Goal: Task Accomplishment & Management: Complete application form

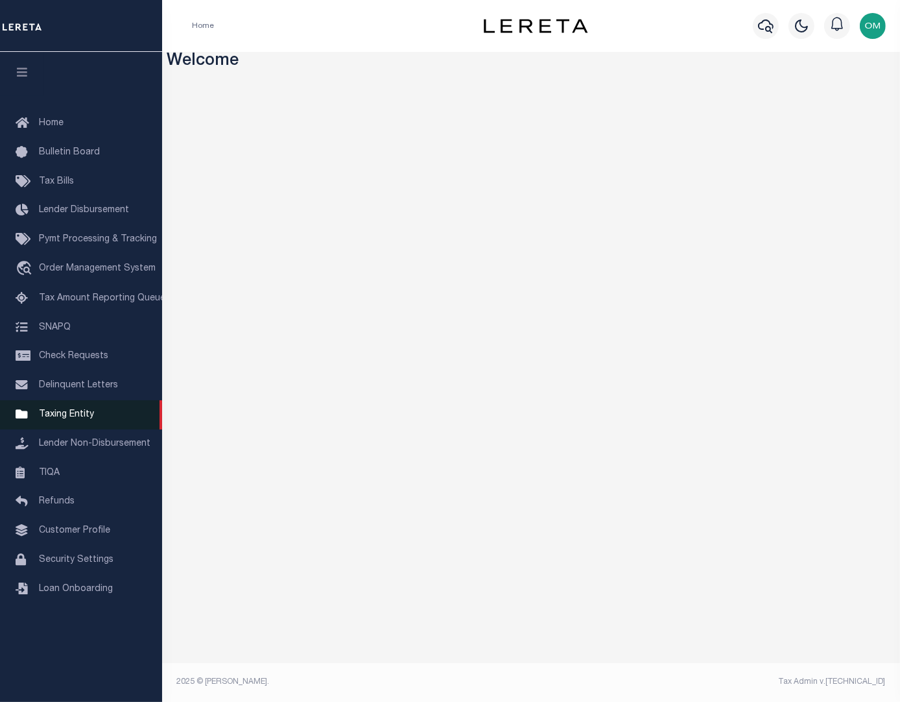
click at [84, 414] on link "Taxing Entity" at bounding box center [81, 414] width 162 height 29
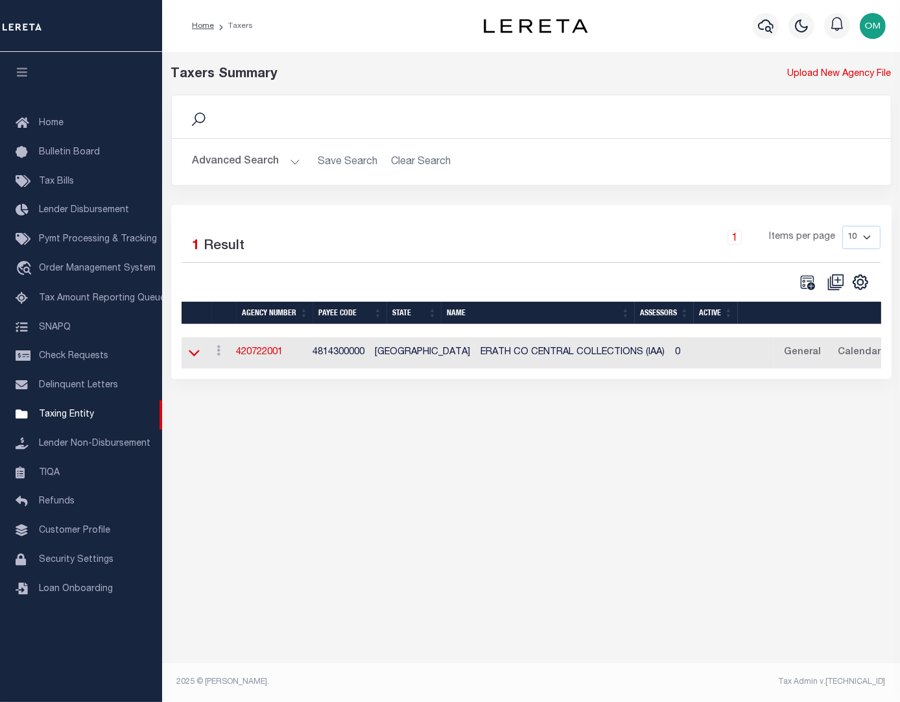
click at [193, 355] on icon at bounding box center [194, 353] width 11 height 14
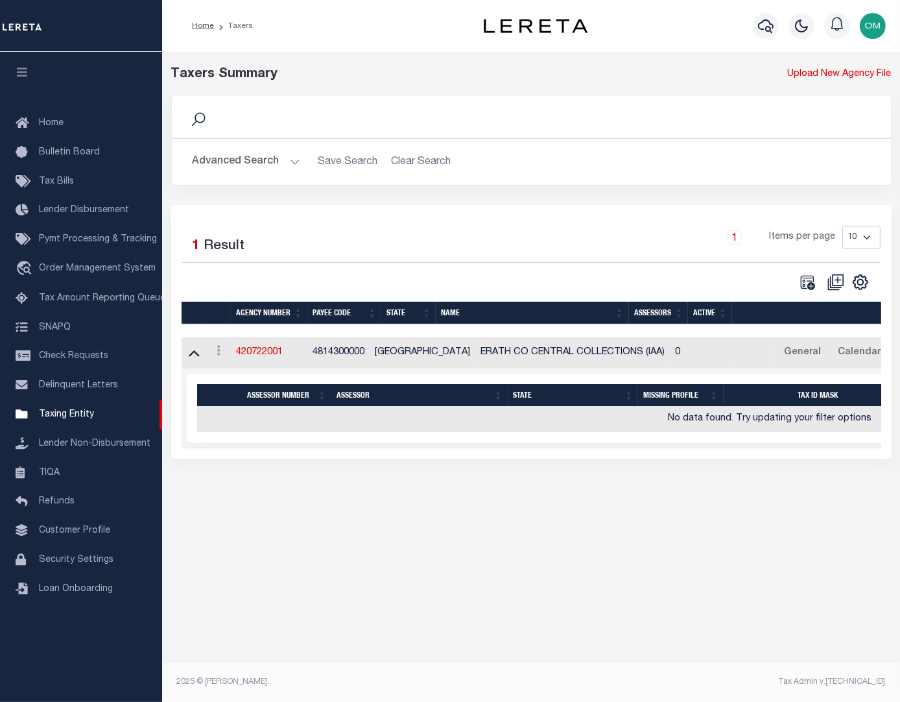
click at [289, 159] on button "Advanced Search" at bounding box center [247, 161] width 108 height 25
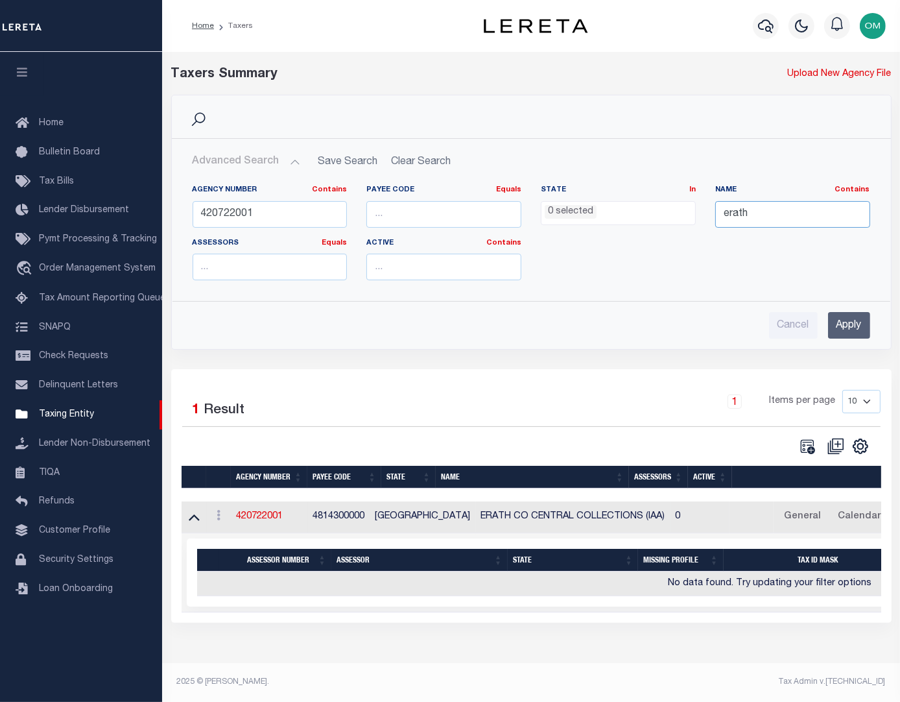
click at [771, 210] on input "erath" at bounding box center [793, 214] width 155 height 27
drag, startPoint x: 630, startPoint y: 214, endPoint x: 603, endPoint y: 221, distance: 28.0
click at [603, 221] on div "Agency Number Contains Contains Is 420722001 Payee Code Equals Equals Is Not Eq…" at bounding box center [531, 238] width 697 height 106
click at [864, 325] on input "Apply" at bounding box center [849, 325] width 42 height 27
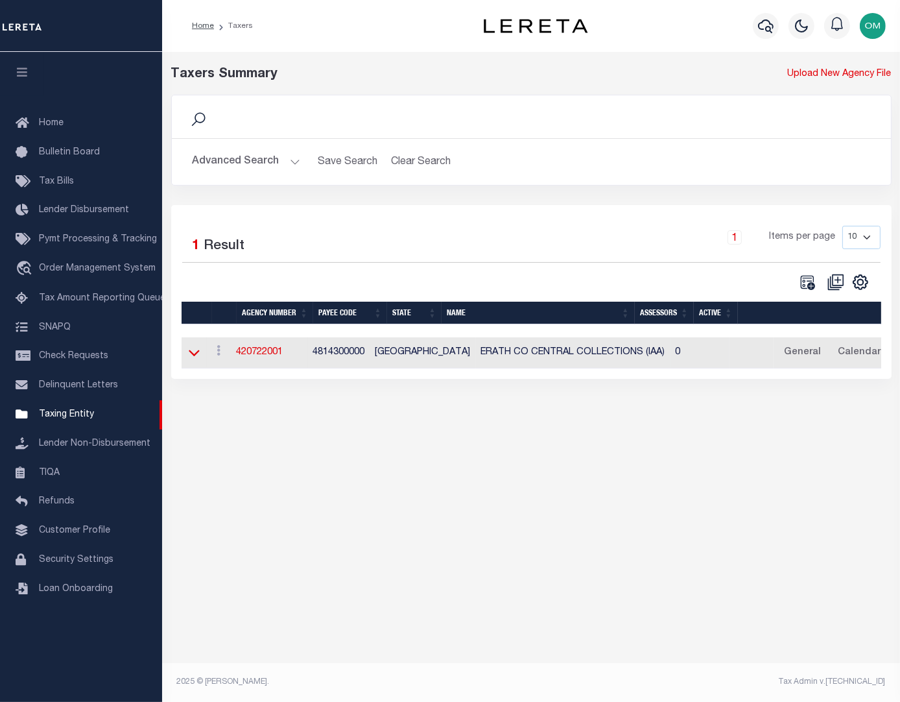
click at [192, 358] on icon at bounding box center [194, 353] width 11 height 14
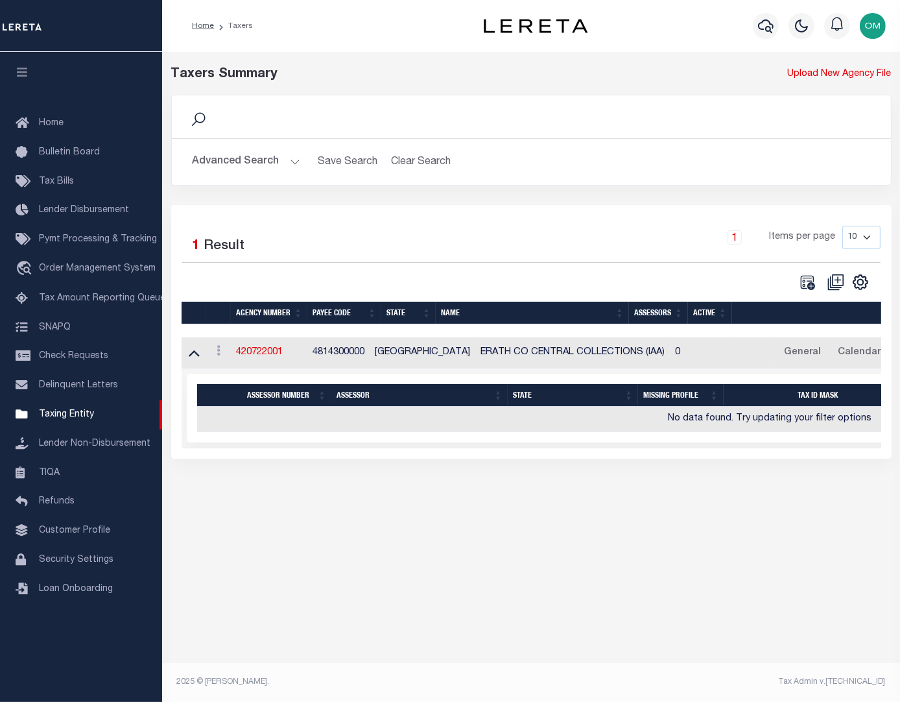
click at [328, 272] on div "Selected 1 Result 1 Items per page 10 25 50 100" at bounding box center [531, 259] width 719 height 66
click at [286, 159] on button "Advanced Search" at bounding box center [247, 161] width 108 height 25
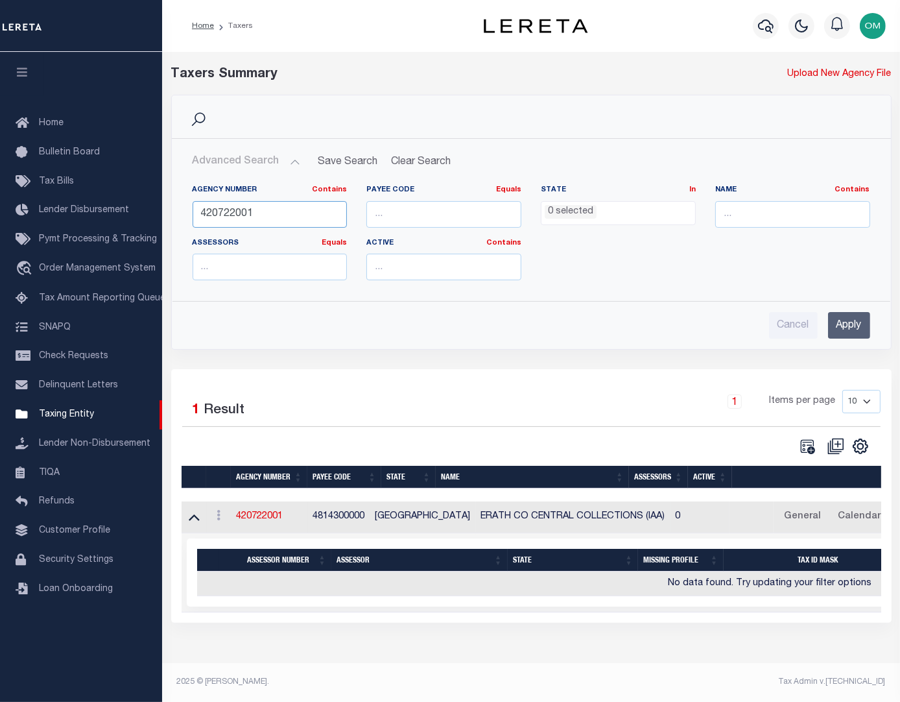
drag, startPoint x: 306, startPoint y: 212, endPoint x: 171, endPoint y: 211, distance: 134.3
click at [173, 211] on div "Agency Number Contains Contains Is 420722001 Payee Code Equals Equals Is Not Eq…" at bounding box center [532, 232] width 718 height 116
click at [764, 214] on input "text" at bounding box center [793, 214] width 155 height 27
type input "[GEOGRAPHIC_DATA]"
click at [846, 319] on input "Apply" at bounding box center [849, 325] width 42 height 27
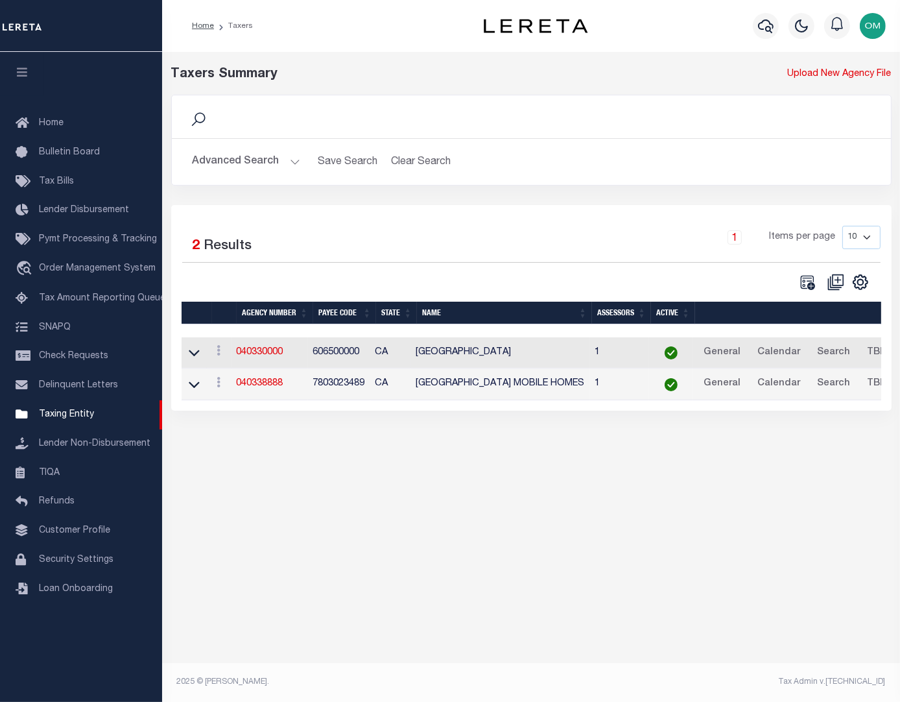
click at [208, 354] on td "View Clone agency" at bounding box center [219, 353] width 25 height 32
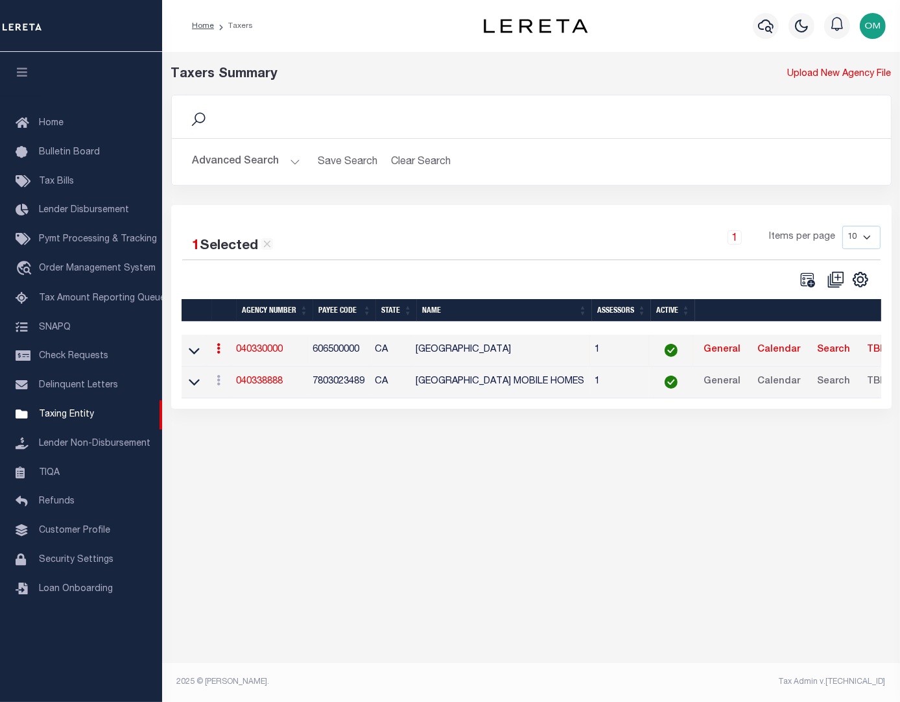
click at [259, 351] on link "040330000" at bounding box center [260, 349] width 47 height 9
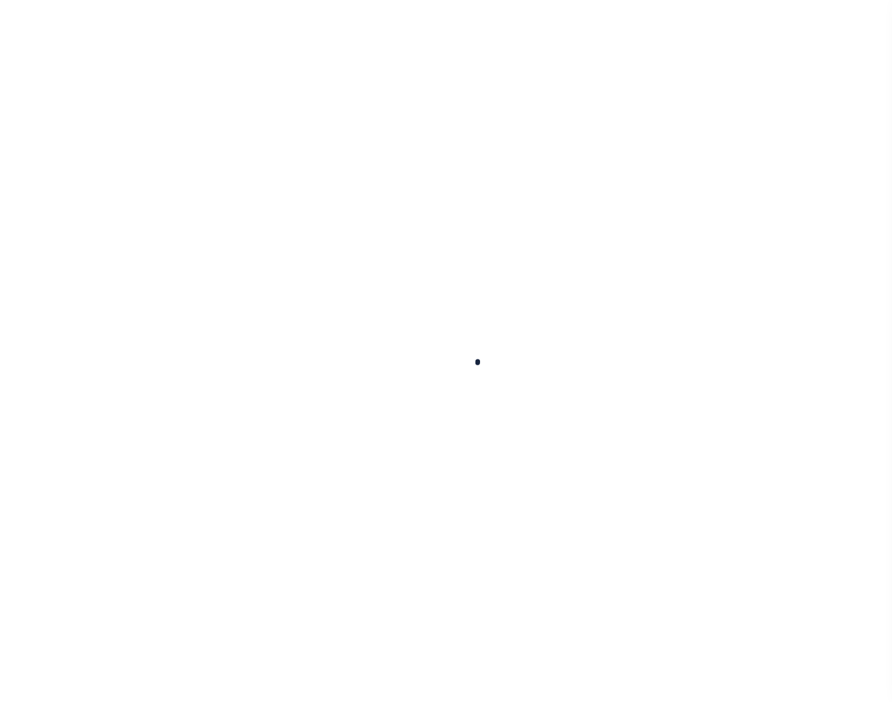
select select
checkbox input "false"
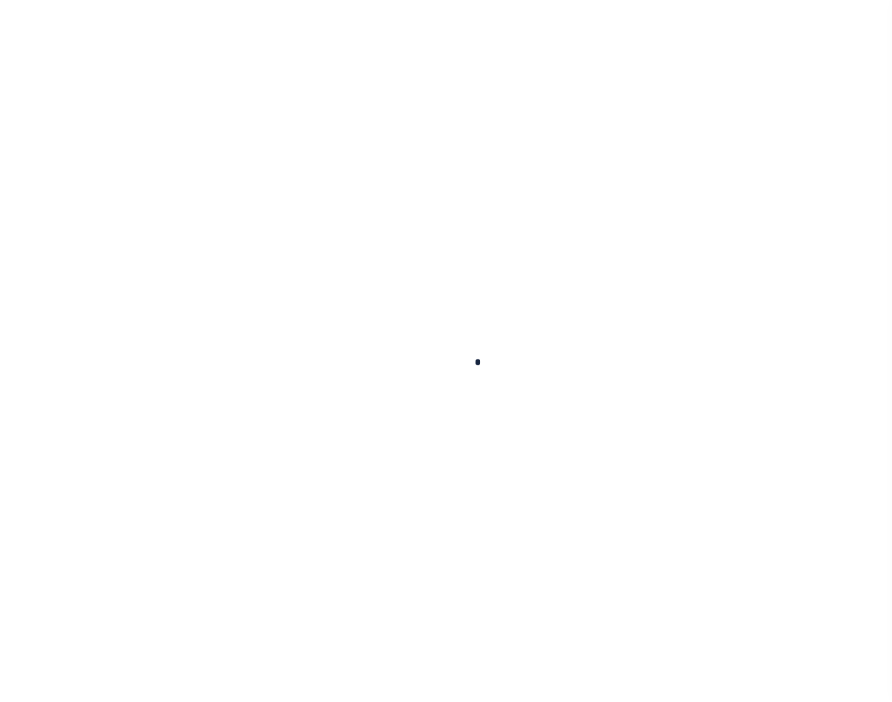
checkbox input "false"
type input "606500000"
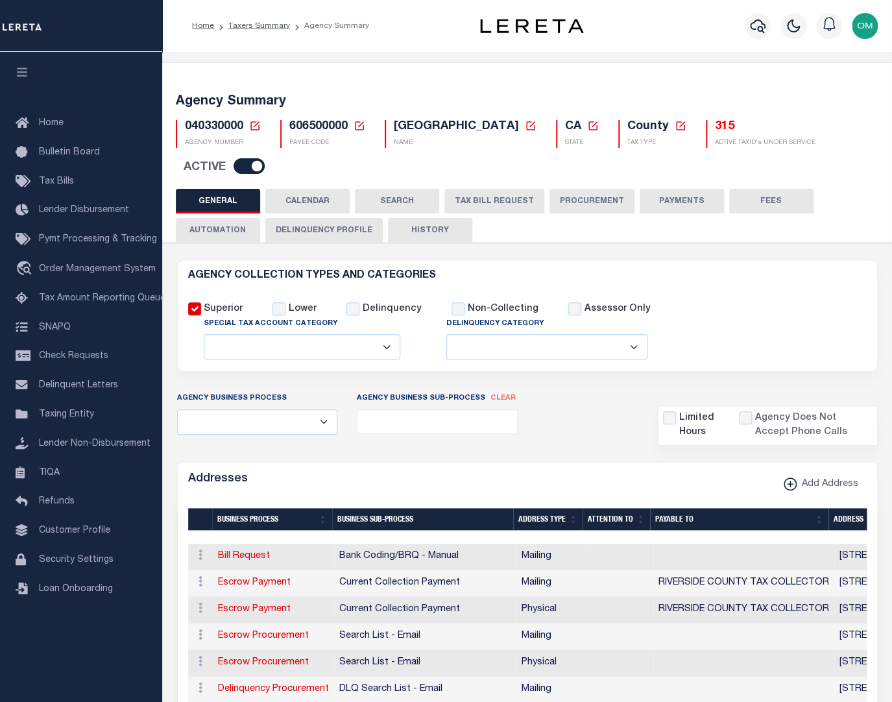
click at [326, 200] on button "CALENDAR" at bounding box center [307, 201] width 84 height 25
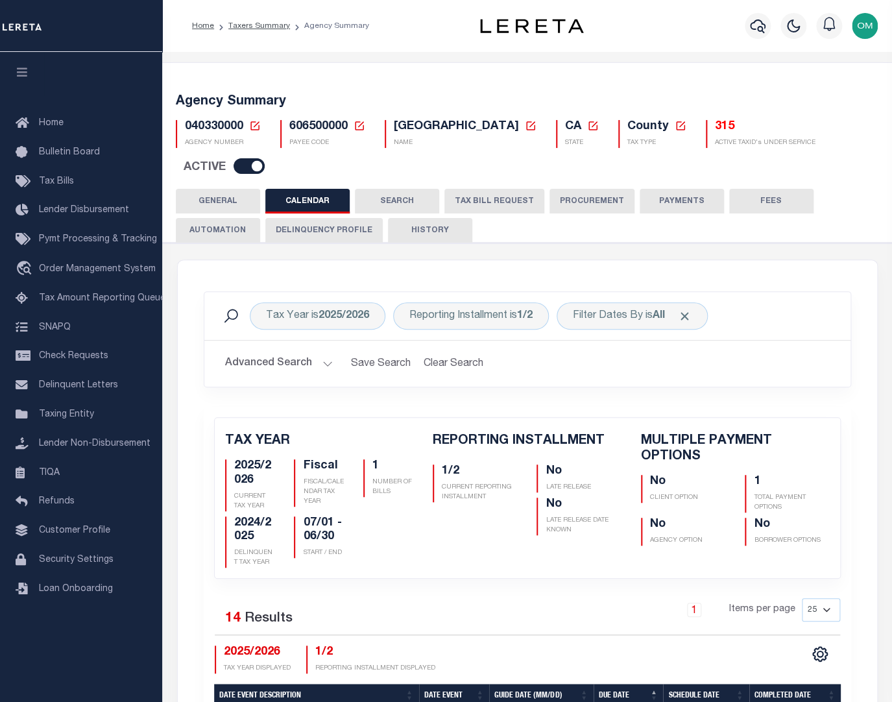
checkbox input "false"
type input "1"
click at [476, 197] on button "TAX BILL REQUEST" at bounding box center [494, 201] width 100 height 25
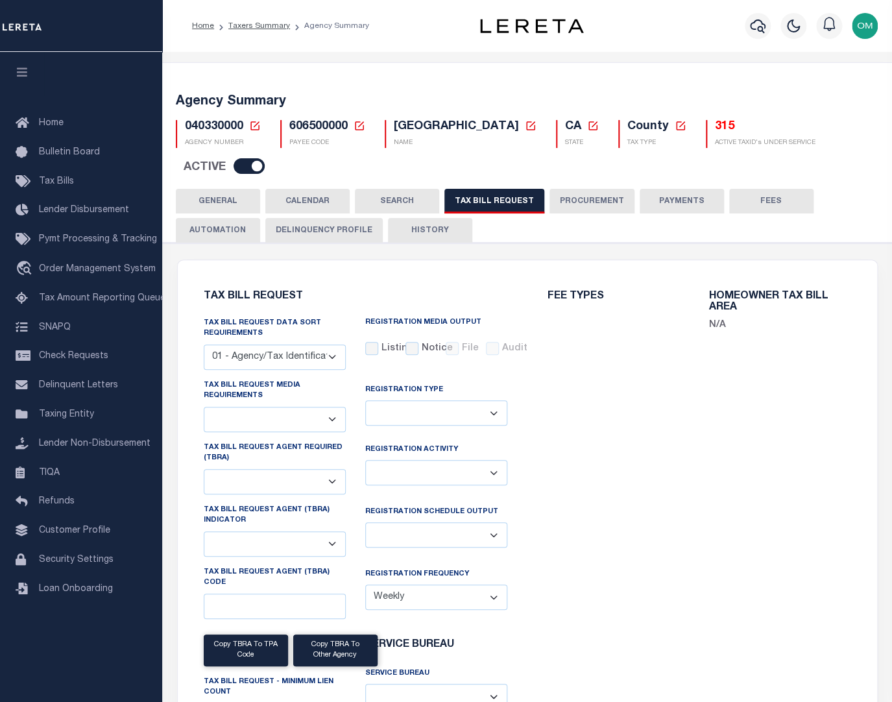
checkbox input "false"
select select "22"
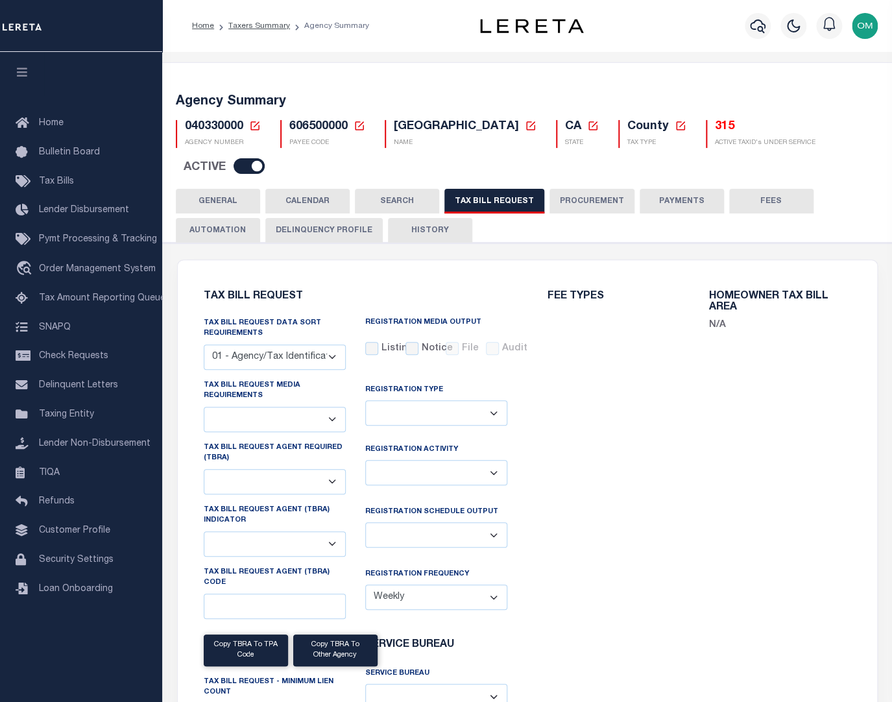
select select "true"
select select "13"
type input "5802"
select select
select select "2"
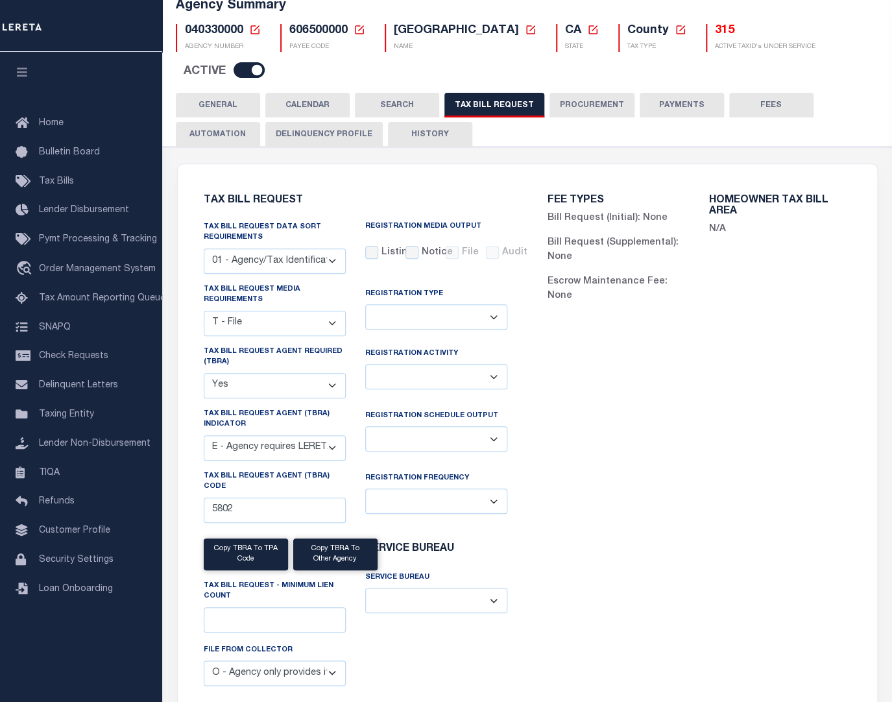
scroll to position [176, 0]
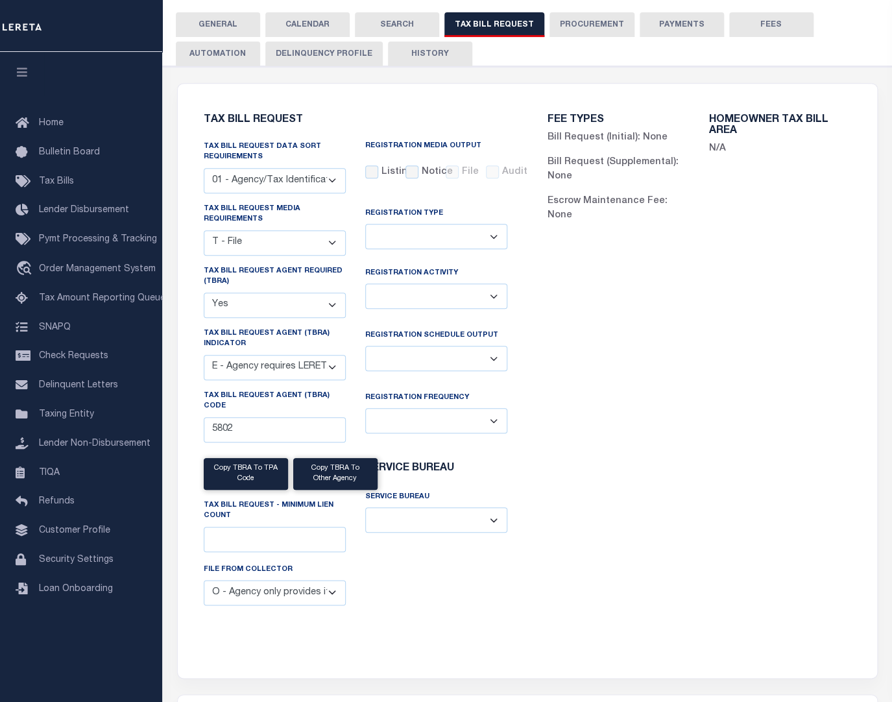
click at [495, 355] on select "Delta File Full File" at bounding box center [436, 358] width 142 height 25
click at [365, 346] on select "Delta File Full File" at bounding box center [436, 358] width 142 height 25
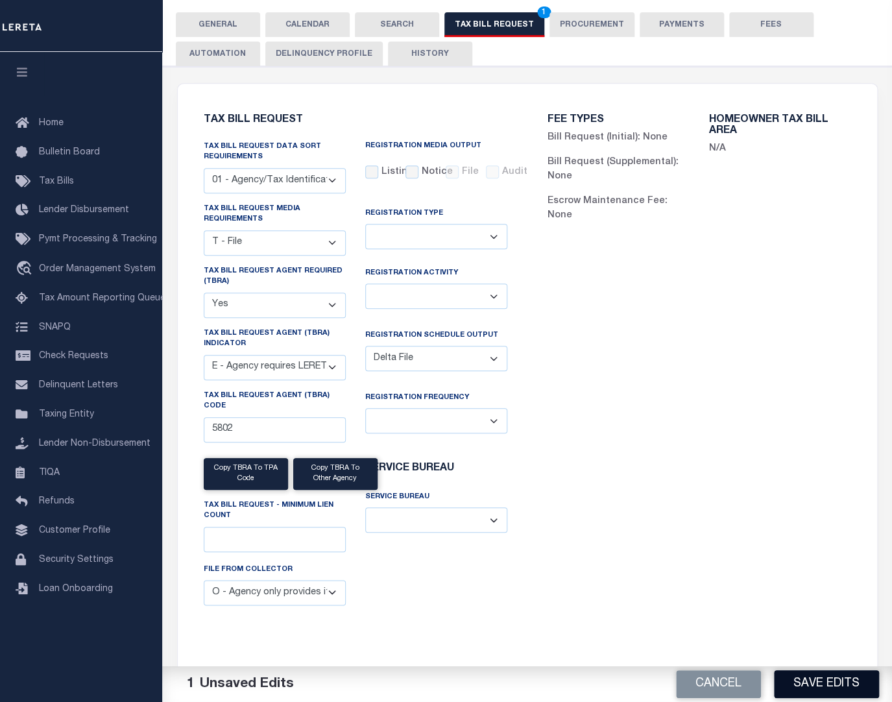
click at [836, 681] on button "Save Edits" at bounding box center [826, 684] width 105 height 28
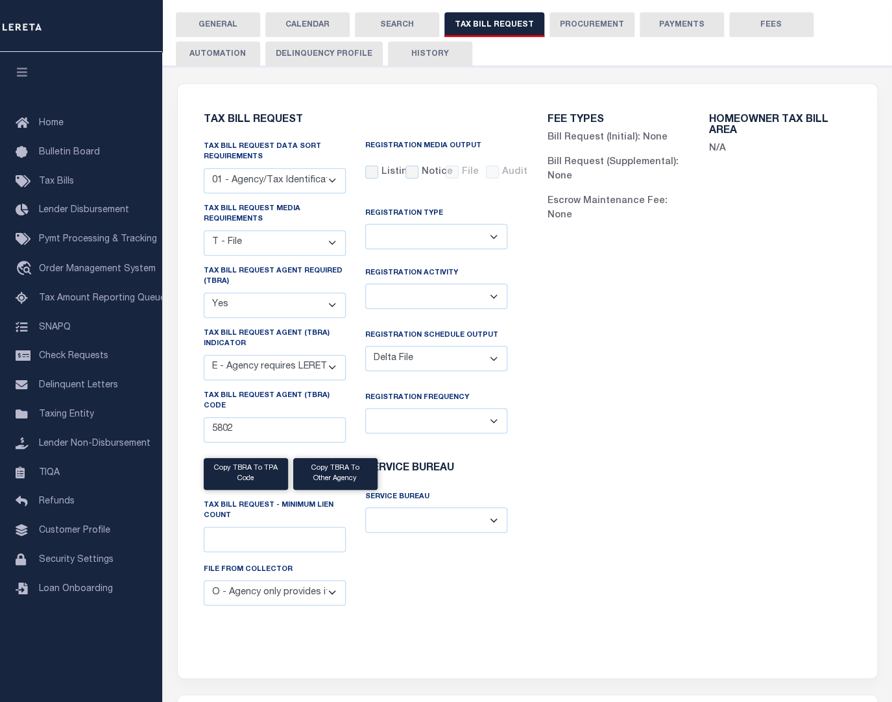
click at [490, 358] on select "Delta File Full File" at bounding box center [436, 358] width 142 height 25
select select "1"
click at [365, 346] on select "Delta File Full File" at bounding box center [436, 358] width 142 height 25
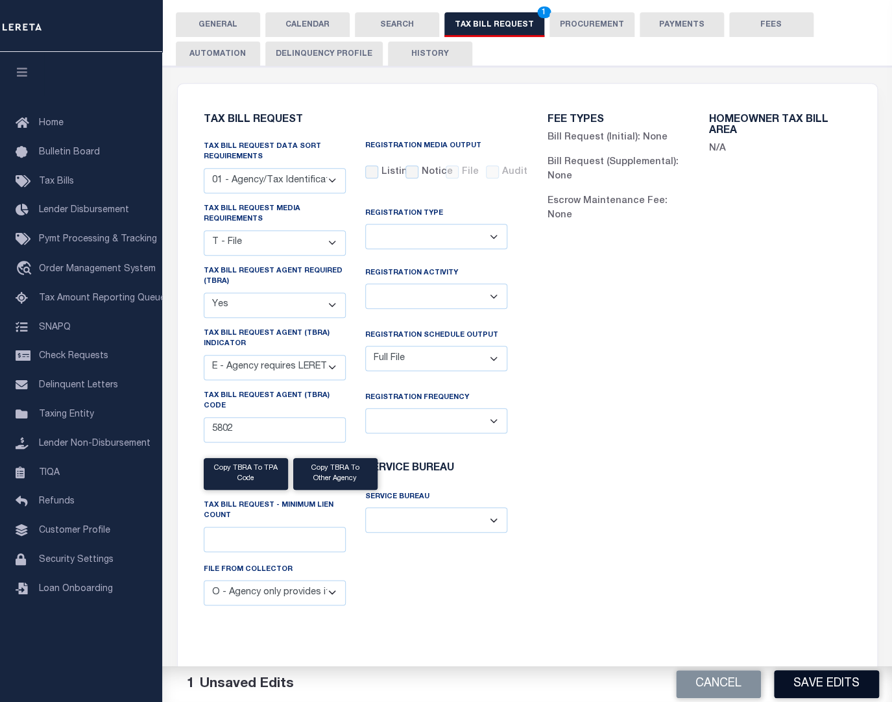
click at [841, 685] on button "Save Edits" at bounding box center [826, 684] width 105 height 28
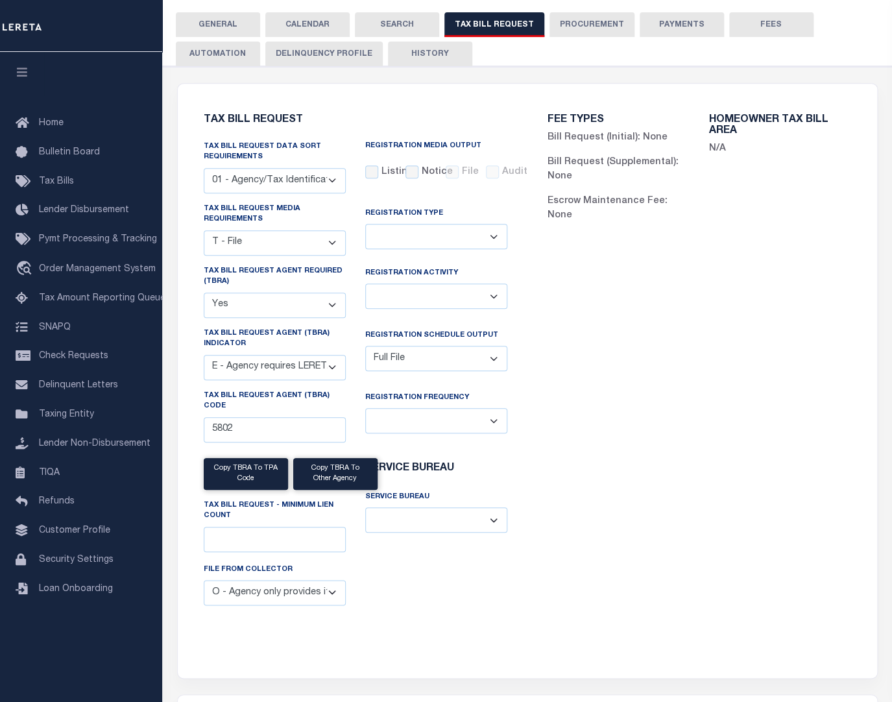
click at [330, 176] on select "01 - Agency/Tax Identification Number 02 - Agency/Lien Description/Tax Identifi…" at bounding box center [275, 180] width 142 height 25
click at [335, 362] on select "A - Agency requires both customer TBRA code and LERETA TBRA code. B - Agency re…" at bounding box center [275, 367] width 142 height 25
click at [335, 361] on select "A - Agency requires both customer TBRA code and LERETA TBRA code. B - Agency re…" at bounding box center [275, 367] width 142 height 25
drag, startPoint x: 287, startPoint y: 435, endPoint x: 199, endPoint y: 438, distance: 87.6
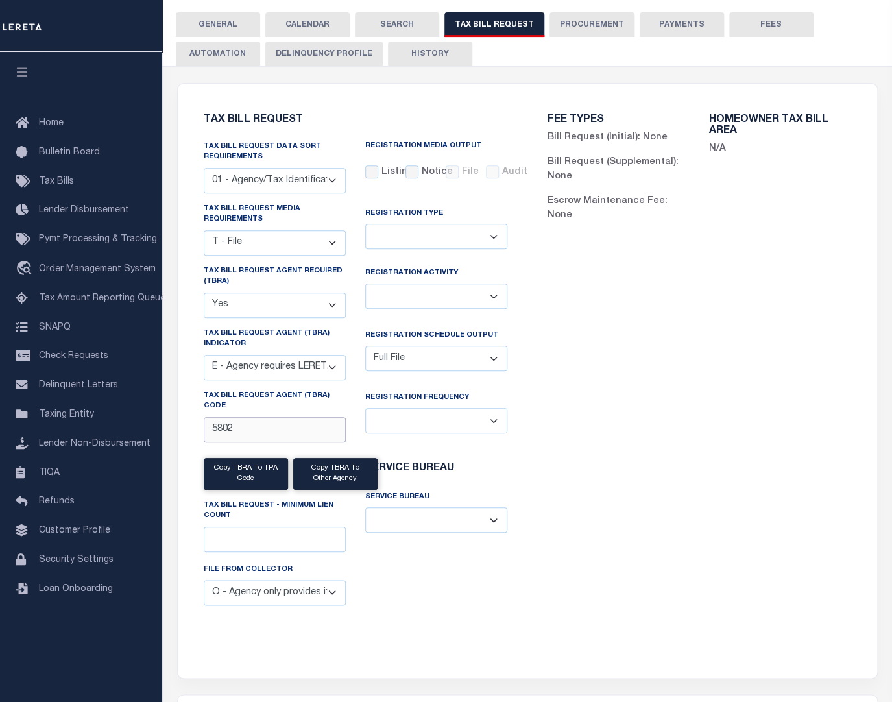
click at [199, 438] on div "Tax Bill Request Agent (TBRA) Code 5802" at bounding box center [275, 422] width 162 height 62
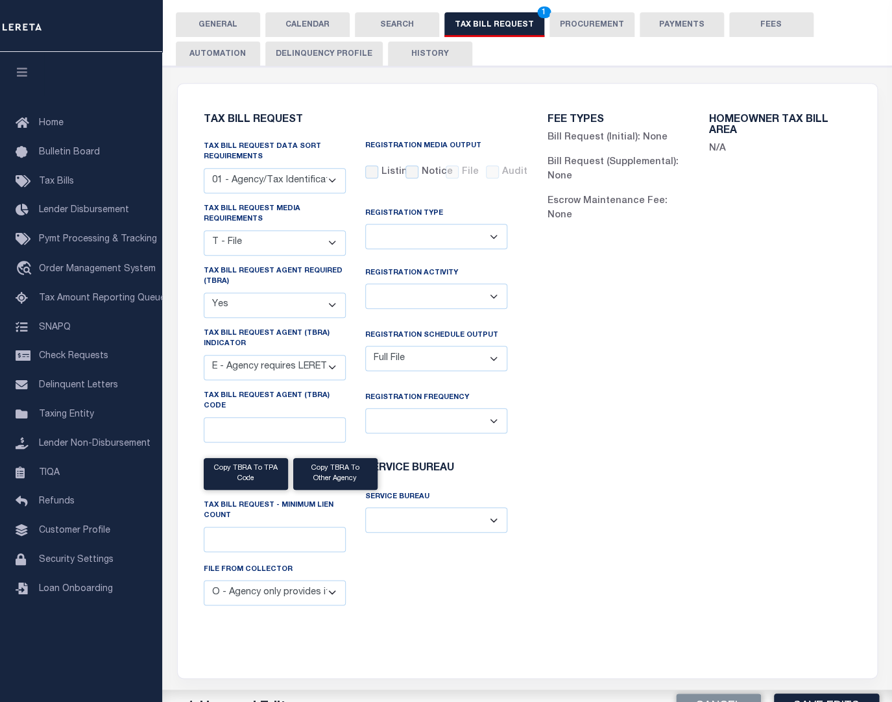
click at [631, 533] on div "FEE TYPES Bill Request (Initial): None Bill Request (Supplemental): None Escrow…" at bounding box center [699, 373] width 344 height 548
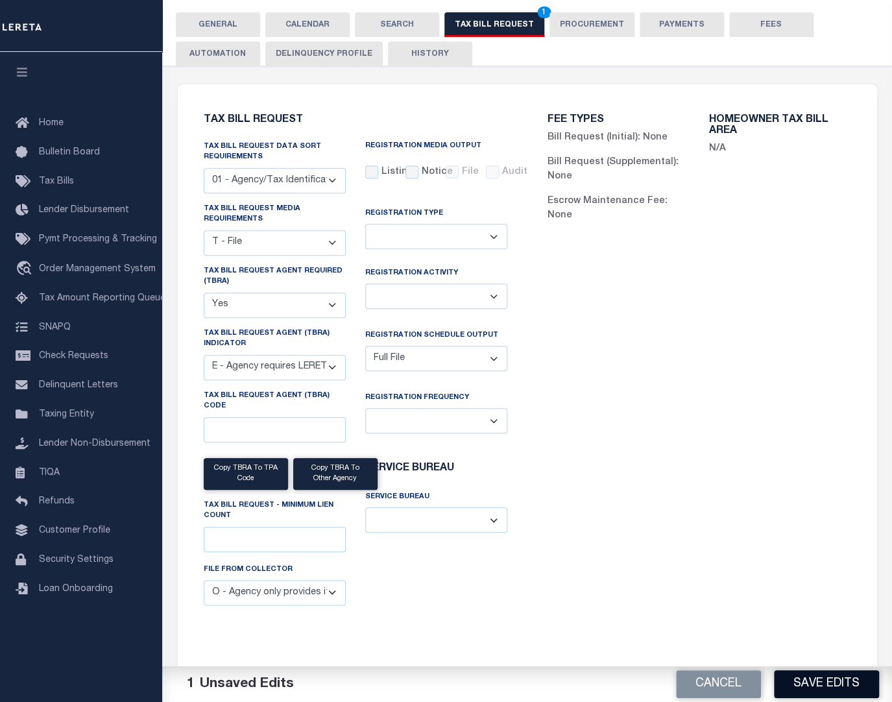
click at [806, 675] on button "Save Edits" at bounding box center [826, 684] width 105 height 28
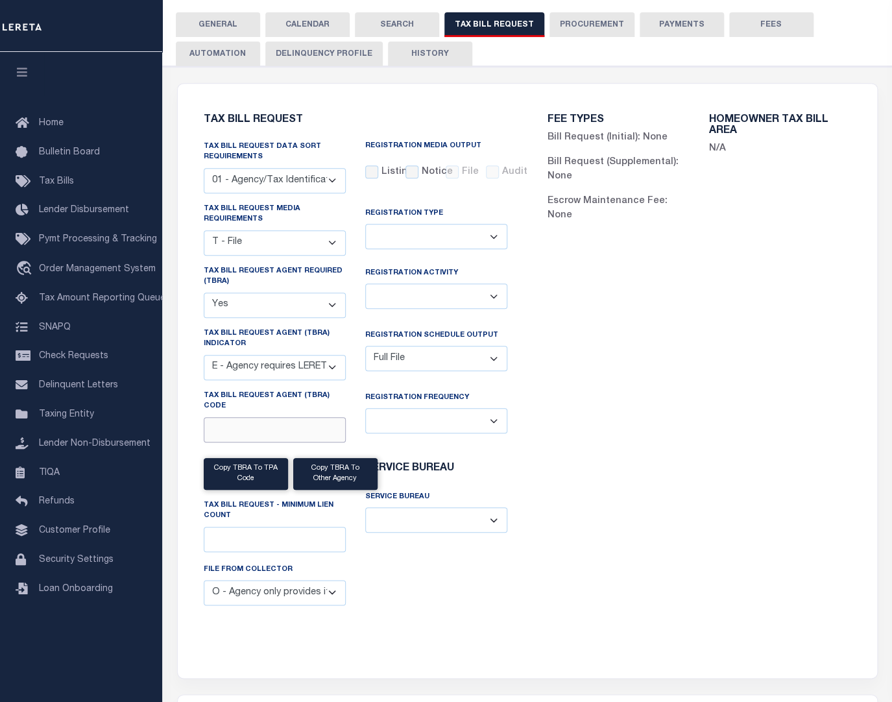
click at [254, 427] on input "Tax Bill Request Agent (TBRA) Code" at bounding box center [275, 429] width 142 height 25
paste input "https://leretallc-my.shar"
type input "https://leretallc-my.shar"
click at [326, 363] on select "A - Agency requires both customer TBRA code and LERETA TBRA code. B - Agency re…" at bounding box center [275, 367] width 142 height 25
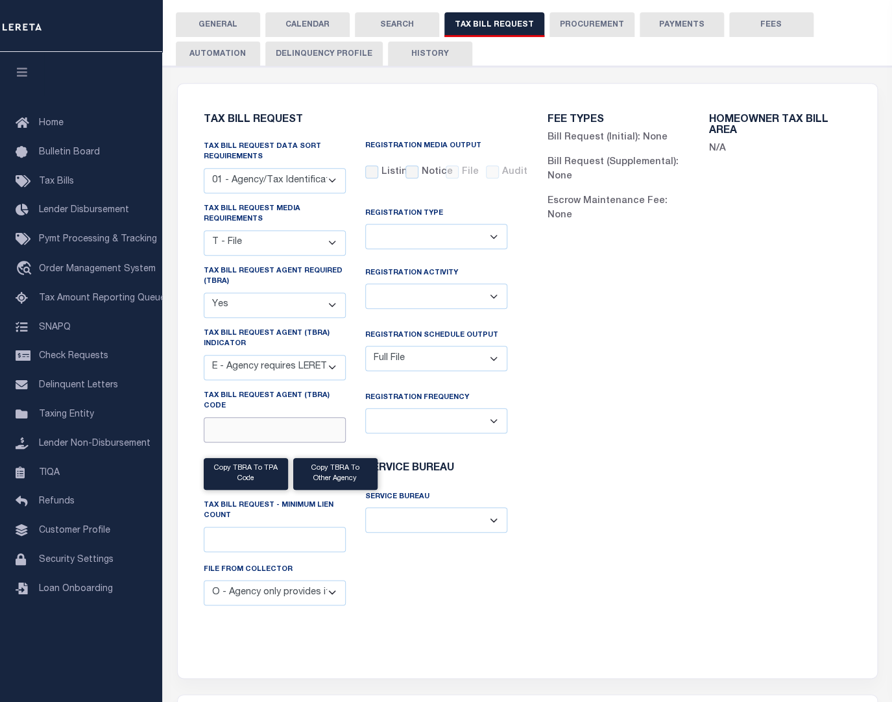
click at [291, 428] on input "Tax Bill Request Agent (TBRA) Code" at bounding box center [275, 429] width 142 height 25
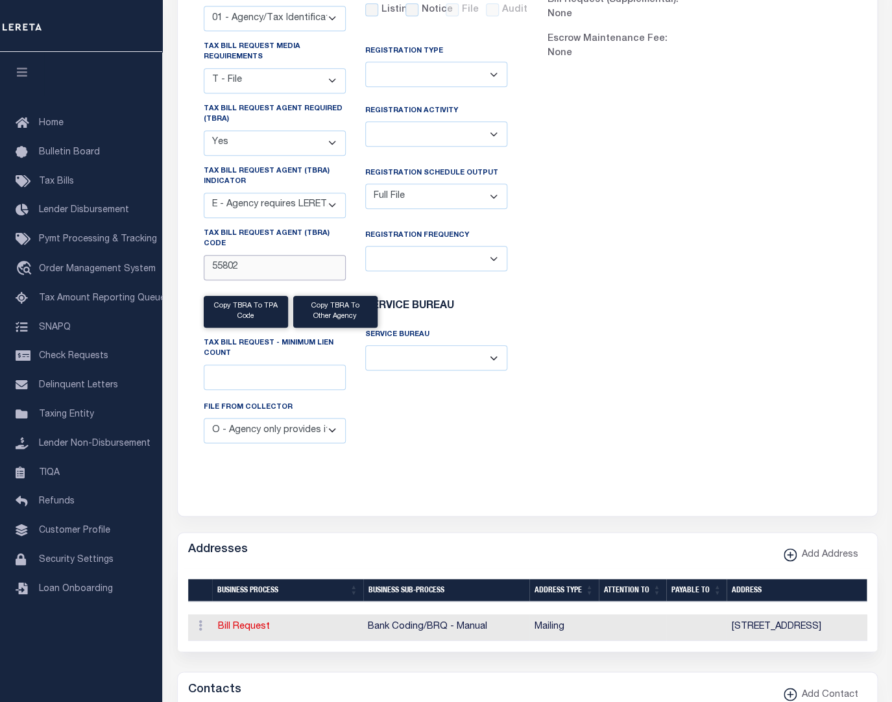
scroll to position [413, 0]
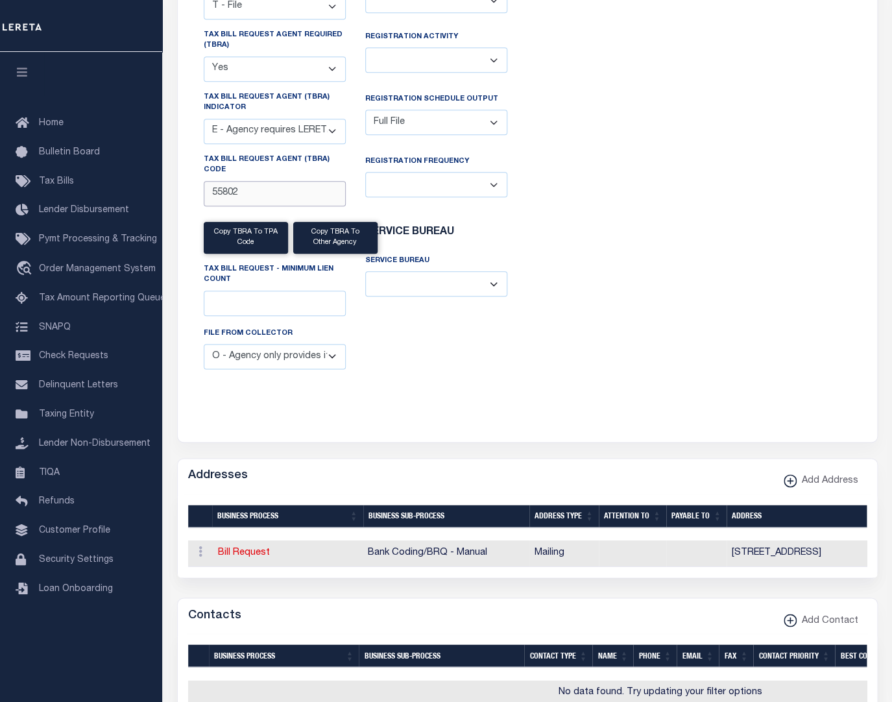
type input "55802"
click at [697, 370] on div "FEE TYPES Bill Request (Initial): None Bill Request (Supplemental): None Escrow…" at bounding box center [699, 137] width 344 height 548
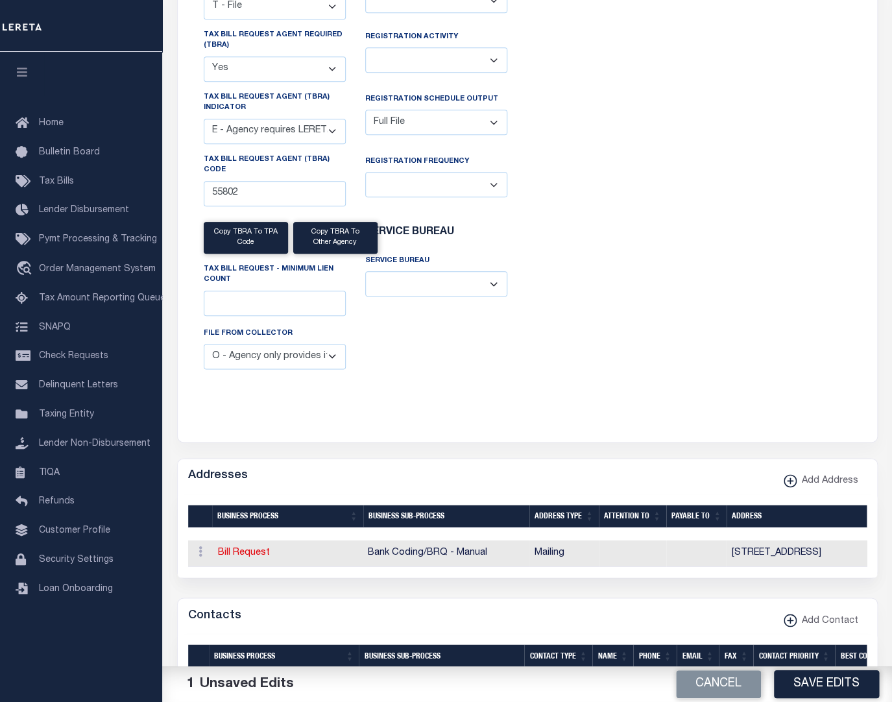
click at [384, 402] on div "Tax Bill Request Tax Bill Request Data Sort Requirements 01 - Agency/Tax Identi…" at bounding box center [355, 137] width 324 height 548
click at [821, 682] on button "Save Edits" at bounding box center [826, 684] width 105 height 28
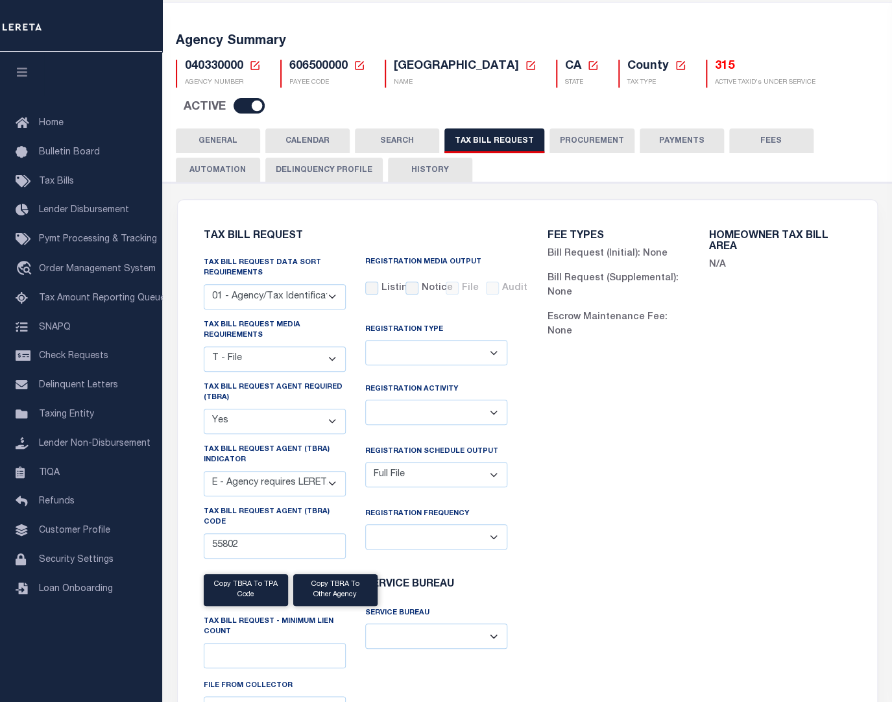
scroll to position [58, 0]
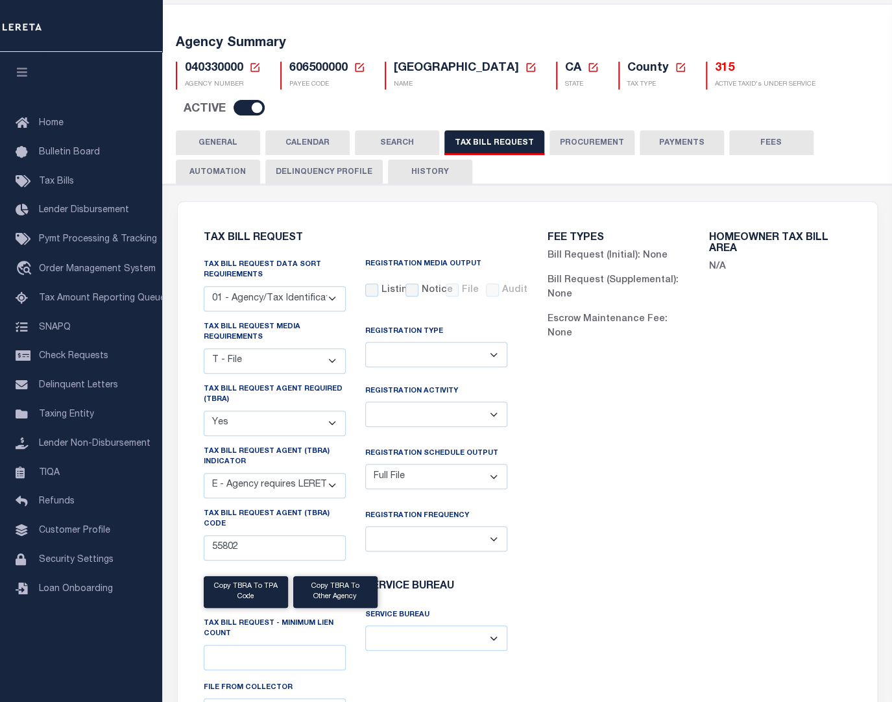
click at [318, 486] on select "A - Agency requires both customer TBRA code and LERETA TBRA code. B - Agency re…" at bounding box center [275, 485] width 142 height 25
click at [329, 479] on select "A - Agency requires both customer TBRA code and LERETA TBRA code. B - Agency re…" at bounding box center [275, 485] width 142 height 25
click at [762, 343] on div "FEE TYPES Bill Request (Initial): None Bill Request (Supplemental): None Escrow…" at bounding box center [699, 291] width 324 height 149
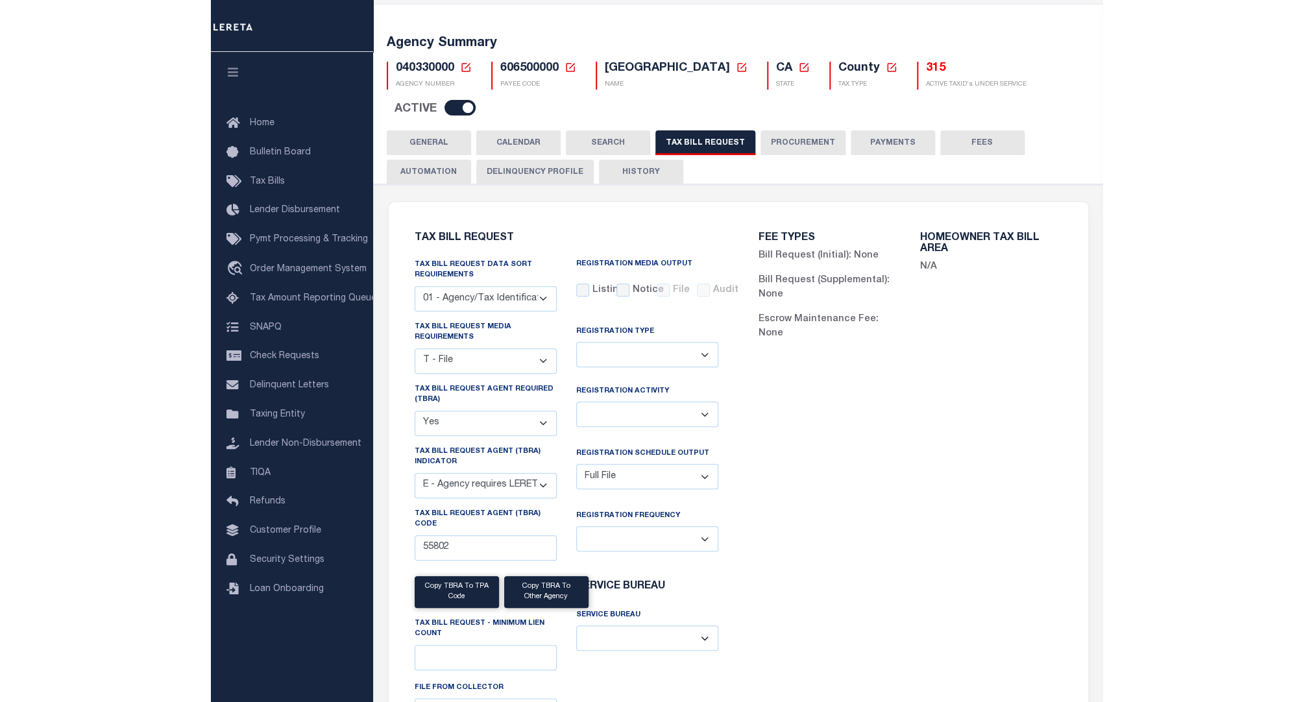
scroll to position [117, 0]
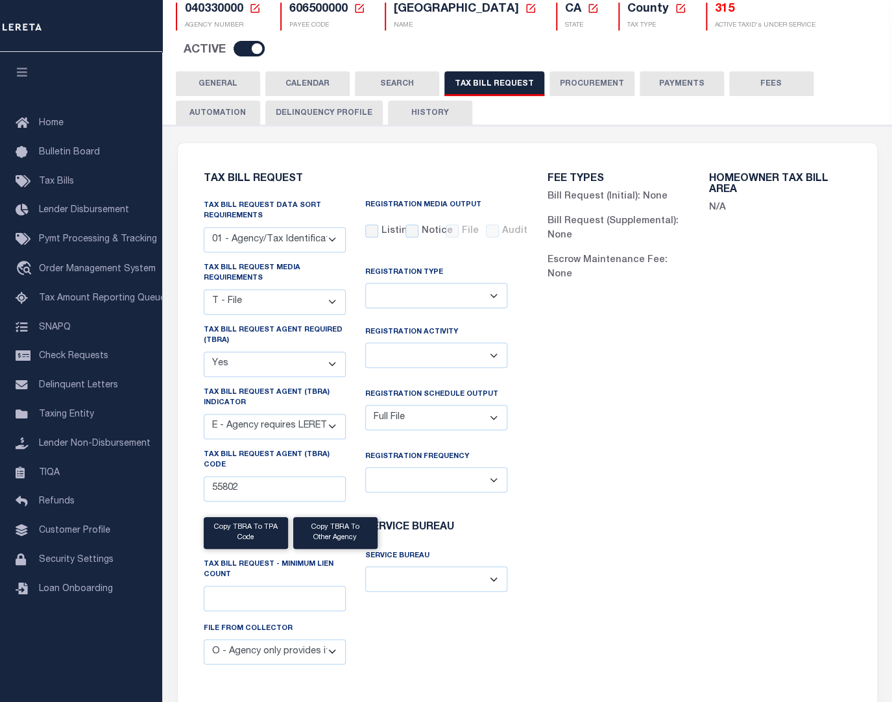
click at [324, 422] on select "A - Agency requires both customer TBRA code and LERETA TBRA code. B - Agency re…" at bounding box center [275, 426] width 142 height 25
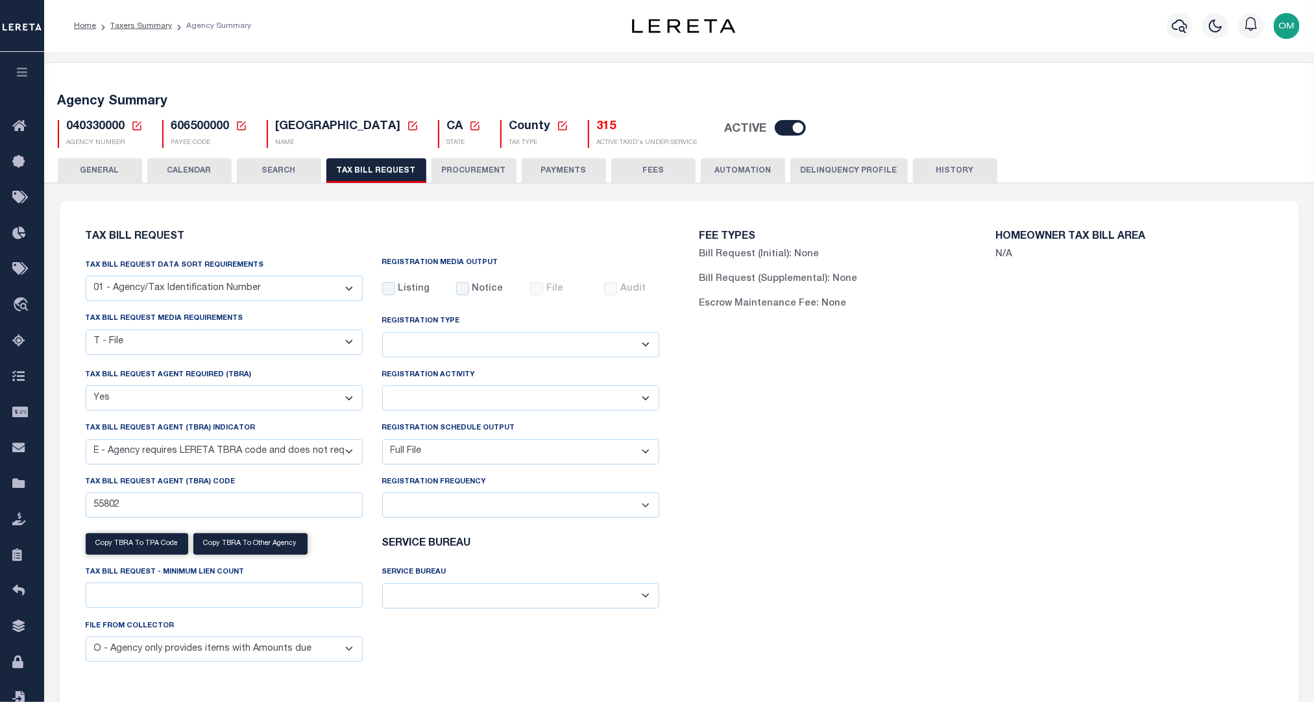
scroll to position [58, 0]
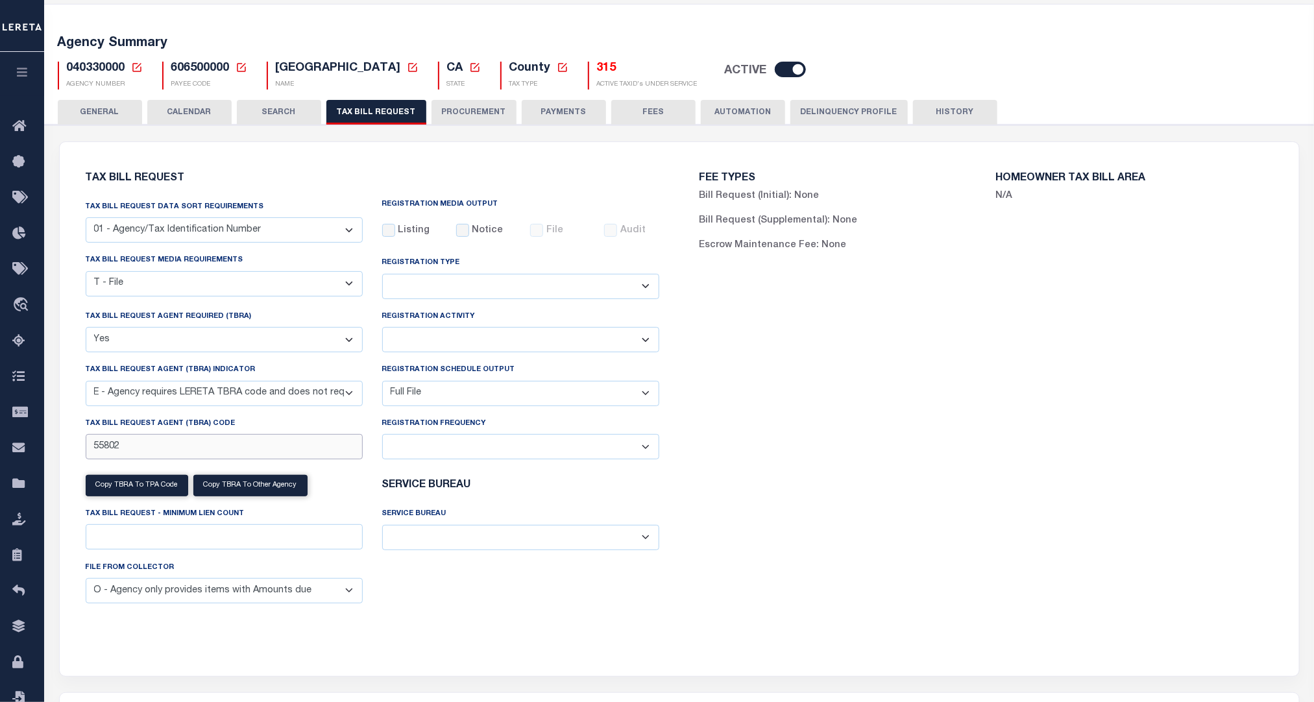
drag, startPoint x: 145, startPoint y: 446, endPoint x: 69, endPoint y: 446, distance: 76.5
click at [69, 446] on div "Tax Bill Request Tax Bill Request Data Sort Requirements 01 - Agency/Tax Identi…" at bounding box center [373, 401] width 614 height 487
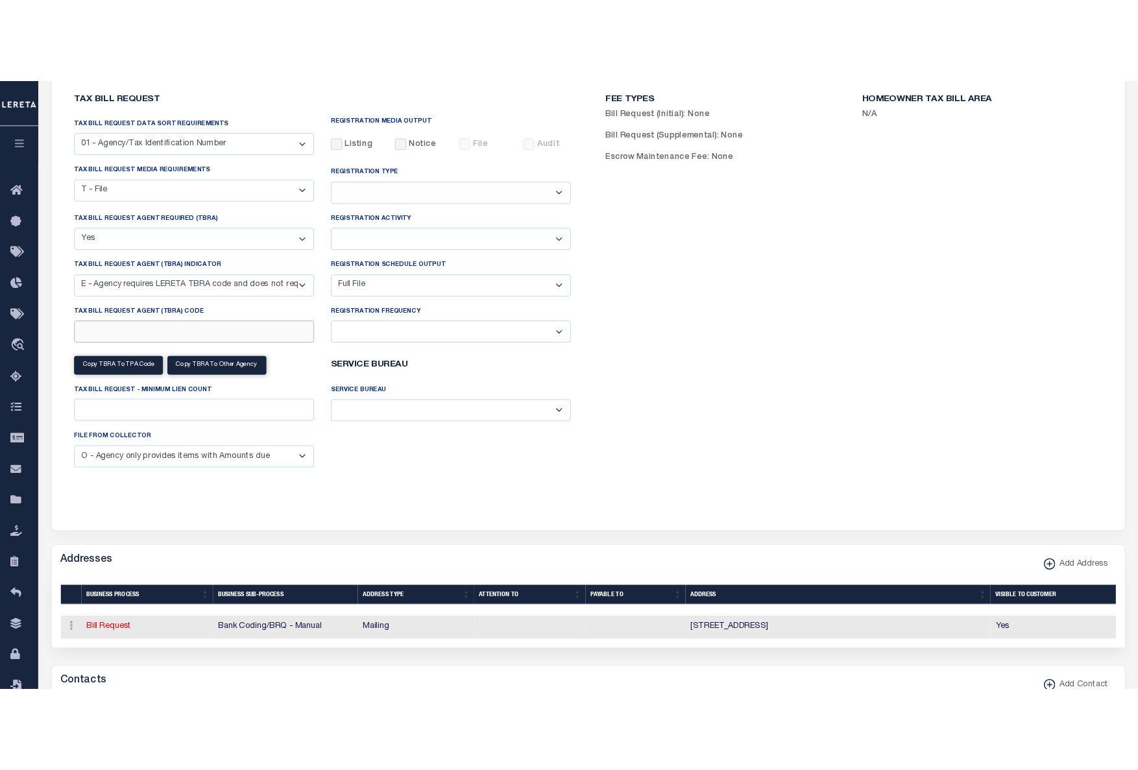
scroll to position [176, 0]
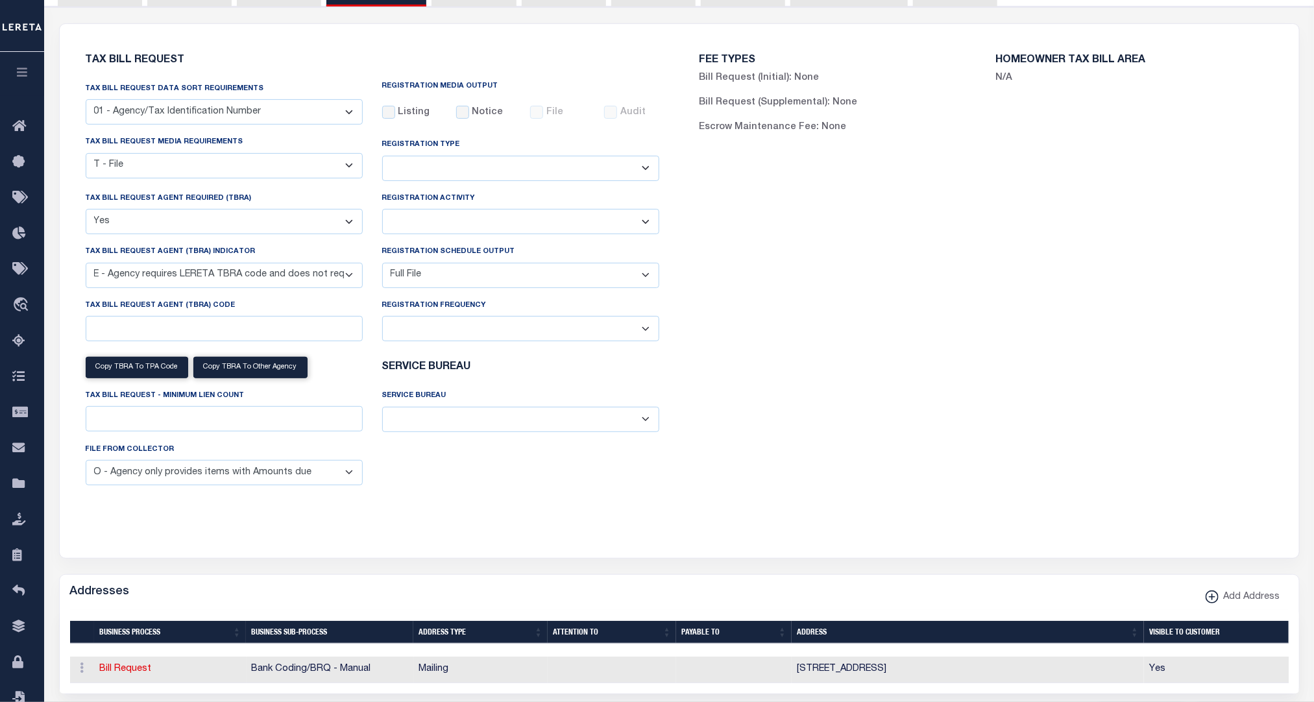
click at [681, 461] on div "FEE TYPES Bill Request (Initial): None Bill Request (Supplemental): None Escrow…" at bounding box center [986, 283] width 614 height 487
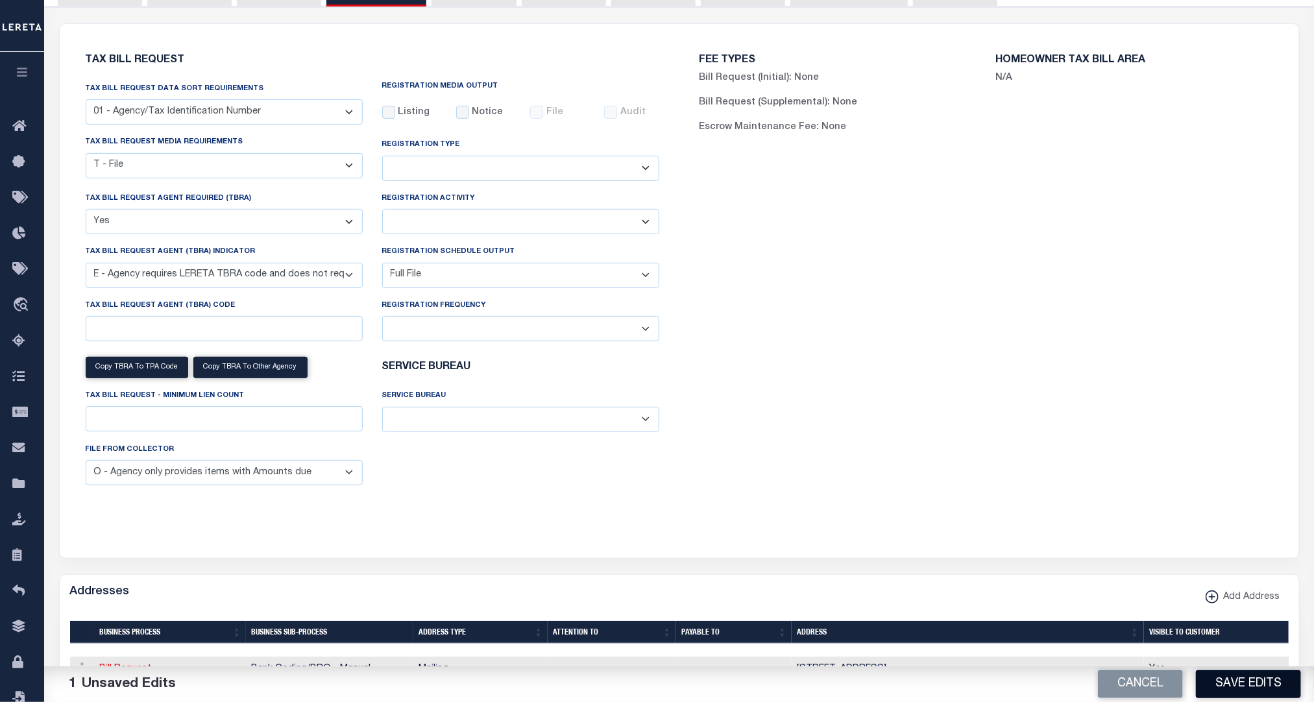
click at [891, 675] on button "Save Edits" at bounding box center [1248, 684] width 105 height 28
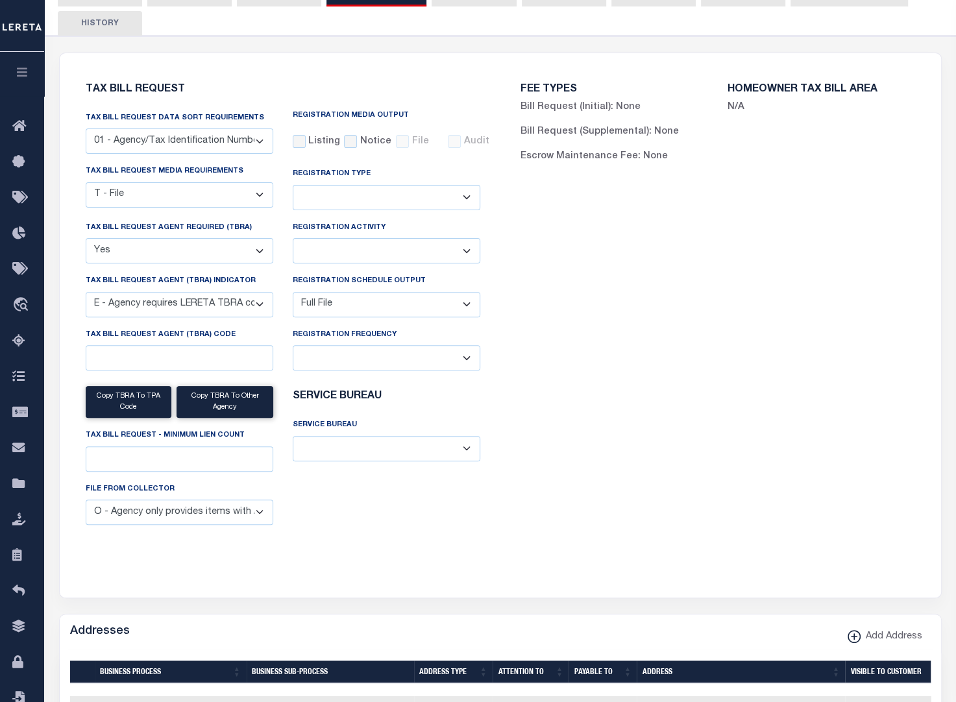
click at [254, 303] on select "A - Agency requires both customer TBRA code and LERETA TBRA code. B - Agency re…" at bounding box center [179, 304] width 187 height 25
click at [252, 304] on select "A - Agency requires both customer TBRA code and LERETA TBRA code. B - Agency re…" at bounding box center [179, 304] width 187 height 25
click at [86, 295] on select "A - Agency requires both customer TBRA code and LERETA TBRA code. B - Agency re…" at bounding box center [179, 304] width 187 height 25
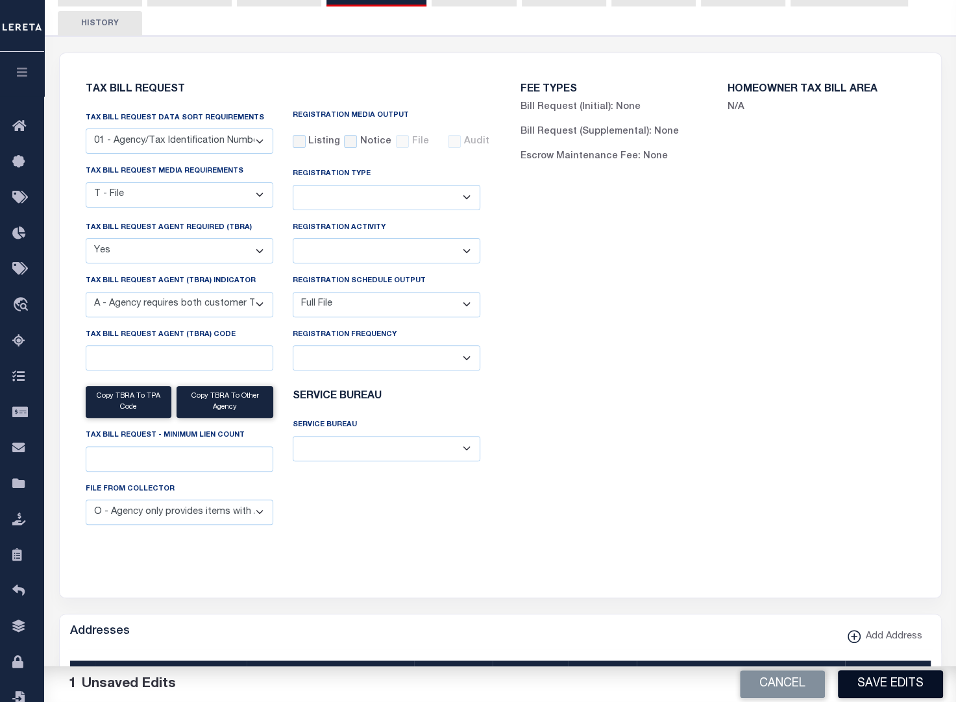
click at [878, 684] on button "Save Edits" at bounding box center [889, 684] width 105 height 28
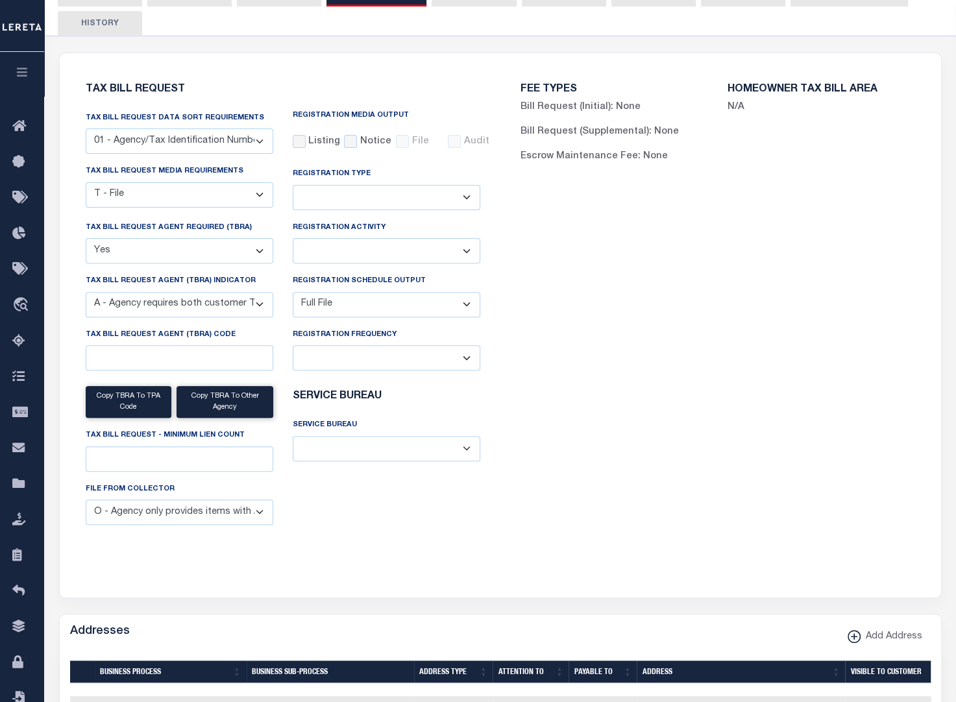
click at [199, 301] on select "A - Agency requires both customer TBRA code and LERETA TBRA code. B - Agency re…" at bounding box center [179, 304] width 187 height 25
click at [248, 307] on select "A - Agency requires both customer TBRA code and LERETA TBRA code. B - Agency re…" at bounding box center [179, 304] width 187 height 25
click at [684, 403] on div "FEE TYPES Bill Request (Initial): None Bill Request (Supplemental): None Escrow…" at bounding box center [717, 318] width 435 height 498
click at [263, 302] on select "A - Agency requires both customer TBRA code and LERETA TBRA code. B - Agency re…" at bounding box center [179, 304] width 187 height 25
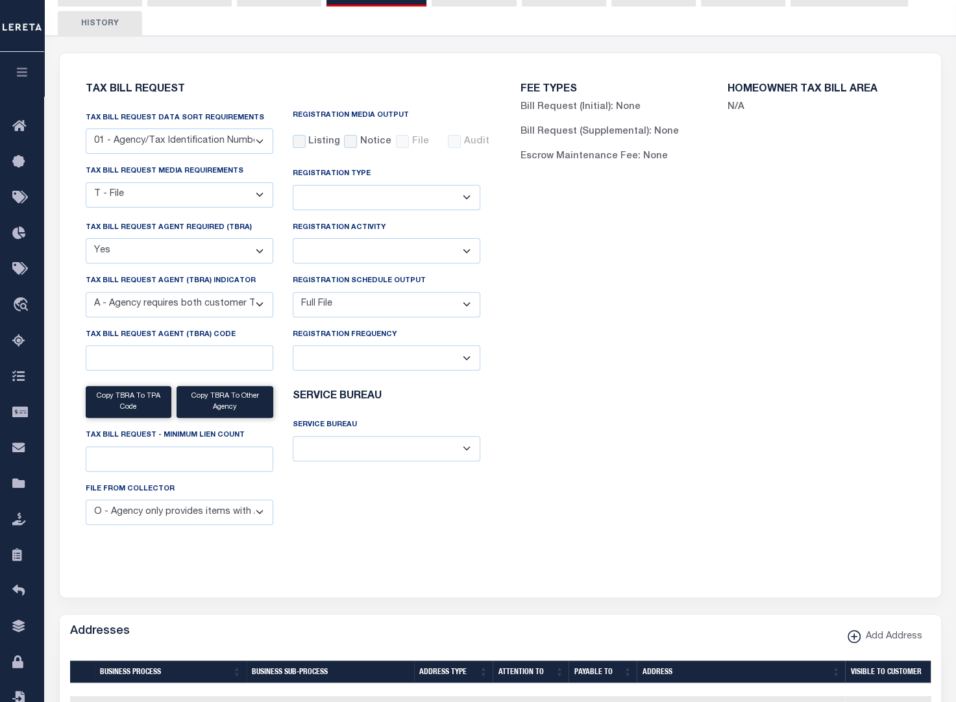
click at [263, 302] on select "A - Agency requires both customer TBRA code and LERETA TBRA code. B - Agency re…" at bounding box center [179, 304] width 187 height 25
click at [91, 566] on div "Tax Bill Request Tax Bill Request Data Sort Requirements 01 - Agency/Tax Identi…" at bounding box center [282, 318] width 415 height 498
click at [252, 304] on select "A - Agency requires both customer TBRA code and LERETA TBRA code. B - Agency re…" at bounding box center [179, 304] width 187 height 25
click at [266, 301] on select "A - Agency requires both customer TBRA code and LERETA TBRA code. B - Agency re…" at bounding box center [179, 304] width 187 height 25
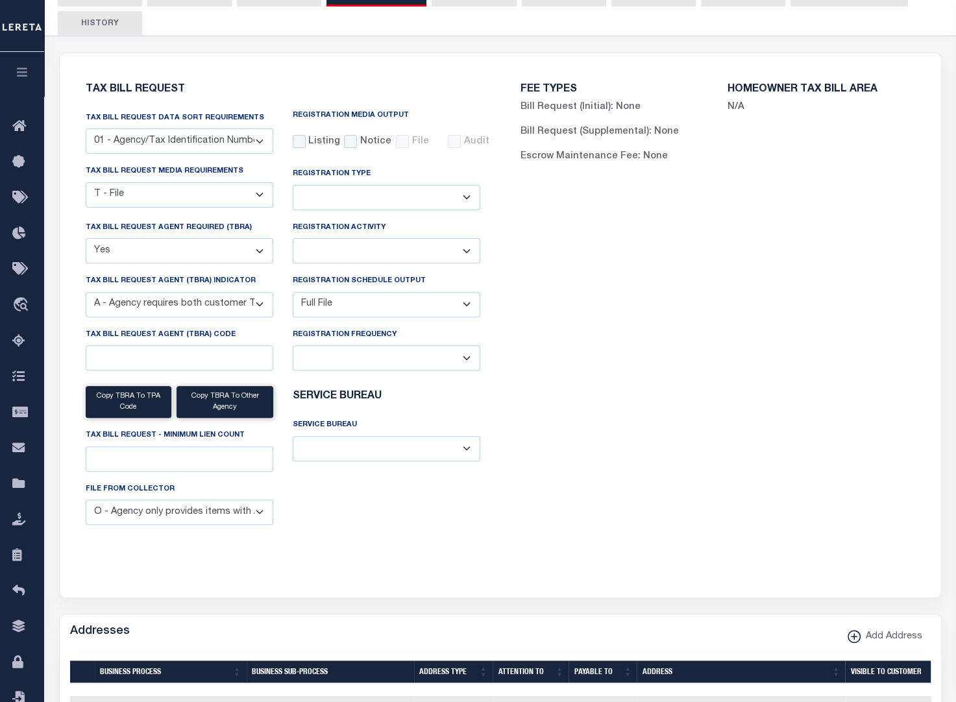
click at [400, 524] on div "Tax Bill Request Data Sort Requirements 01 - Agency/Tax Identification Number 0…" at bounding box center [283, 323] width 414 height 424
click at [247, 299] on select "A - Agency requires both customer TBRA code and LERETA TBRA code. B - Agency re…" at bounding box center [179, 304] width 187 height 25
click at [86, 295] on select "A - Agency requires both customer TBRA code and LERETA TBRA code. B - Agency re…" at bounding box center [179, 304] width 187 height 25
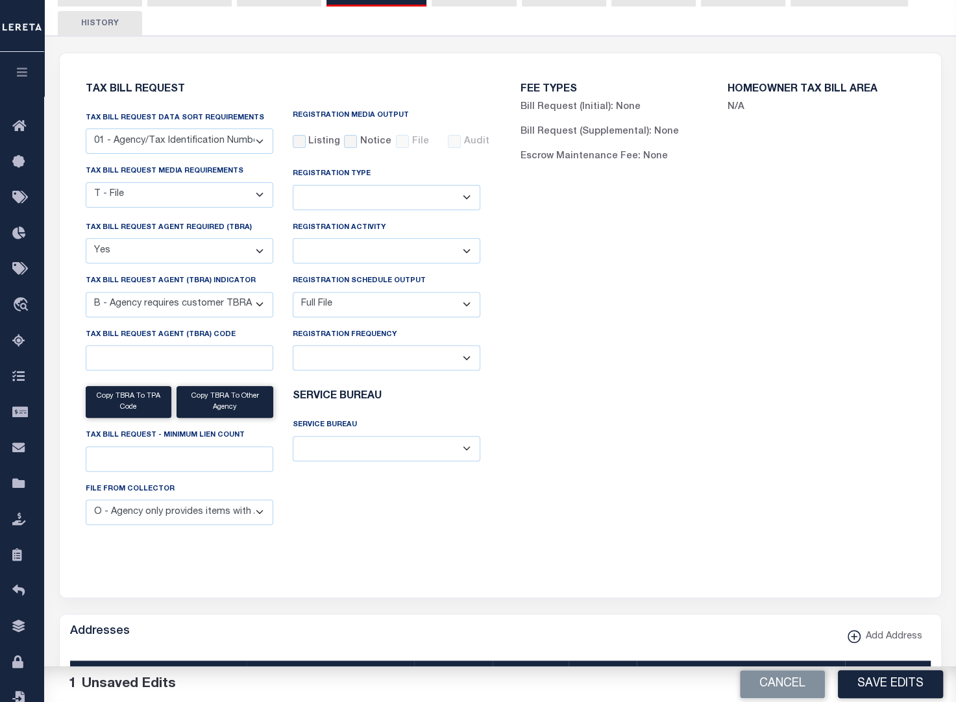
click at [226, 309] on select "A - Agency requires both customer TBRA code and LERETA TBRA code. B - Agency re…" at bounding box center [179, 304] width 187 height 25
click at [881, 573] on div "Tax Bill Request Tax Bill Request Data Sort Requirements 01 - Agency/Tax Identi…" at bounding box center [500, 325] width 869 height 513
click at [891, 681] on button "Save Edits" at bounding box center [889, 684] width 105 height 28
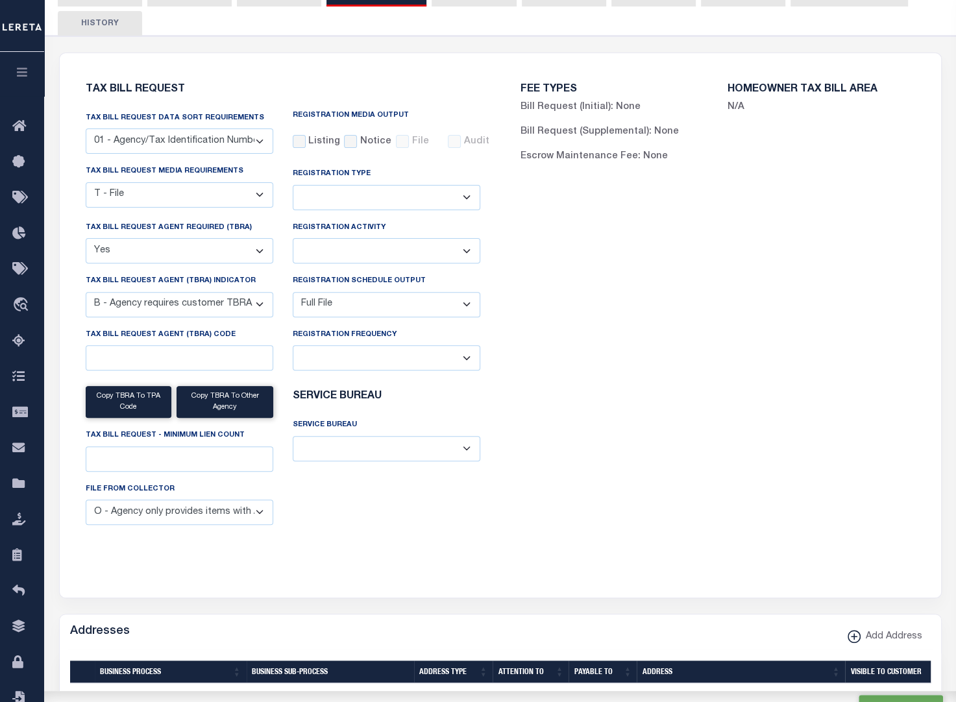
click at [223, 309] on select "A - Agency requires both customer TBRA code and LERETA TBRA code. B - Agency re…" at bounding box center [179, 304] width 187 height 25
click at [549, 491] on div "FEE TYPES Bill Request (Initial): None Bill Request (Supplemental): None Escrow…" at bounding box center [717, 318] width 435 height 498
click at [227, 303] on select "A - Agency requires both customer TBRA code and LERETA TBRA code. B - Agency re…" at bounding box center [179, 304] width 187 height 25
select select "11"
click at [86, 295] on select "A - Agency requires both customer TBRA code and LERETA TBRA code. B - Agency re…" at bounding box center [179, 304] width 187 height 25
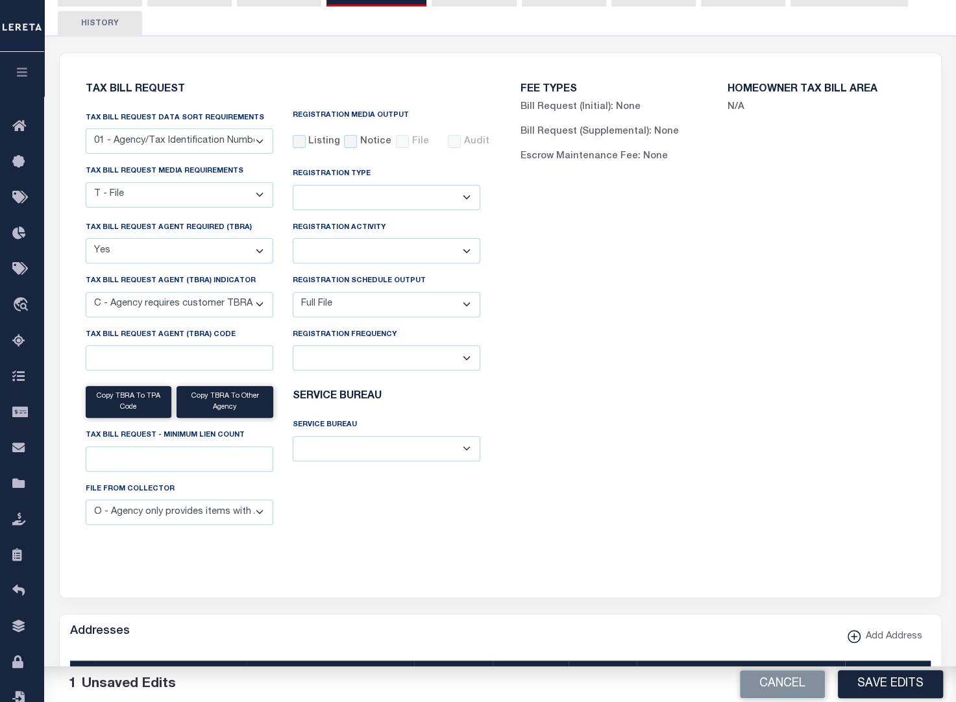
click at [216, 306] on select "A - Agency requires both customer TBRA code and LERETA TBRA code. B - Agency re…" at bounding box center [179, 304] width 187 height 25
click at [254, 300] on select "A - Agency requires both customer TBRA code and LERETA TBRA code. B - Agency re…" at bounding box center [179, 304] width 187 height 25
click at [157, 305] on select "A - Agency requires both customer TBRA code and LERETA TBRA code. B - Agency re…" at bounding box center [179, 304] width 187 height 25
click at [263, 304] on select "A - Agency requires both customer TBRA code and LERETA TBRA code. B - Agency re…" at bounding box center [179, 304] width 187 height 25
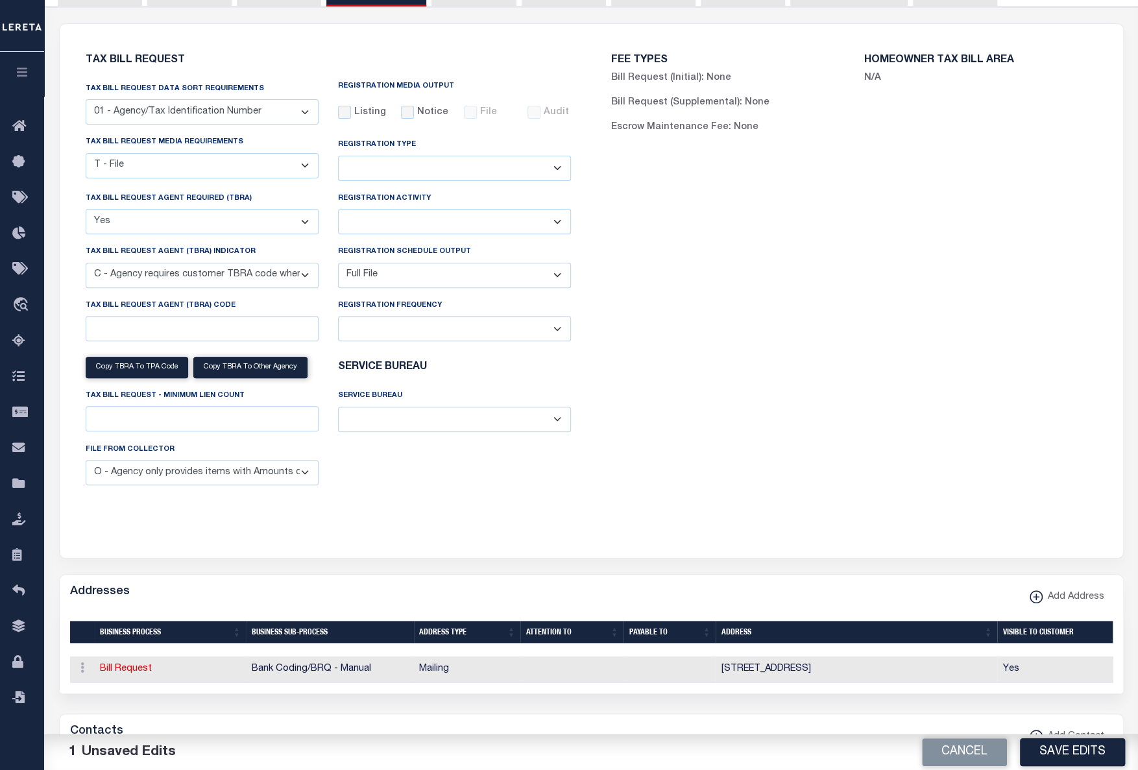
click at [302, 276] on select "A - Agency requires both customer TBRA code and LERETA TBRA code. B - Agency re…" at bounding box center [202, 275] width 233 height 25
click at [806, 527] on div "FEE TYPES Bill Request (Initial): None Bill Request (Supplemental): None Escrow…" at bounding box center [854, 283] width 526 height 487
click at [308, 272] on select "A - Agency requires both customer TBRA code and LERETA TBRA code. B - Agency re…" at bounding box center [202, 275] width 233 height 25
click at [835, 468] on div "FEE TYPES Bill Request (Initial): None Bill Request (Supplemental): None Escrow…" at bounding box center [854, 283] width 526 height 487
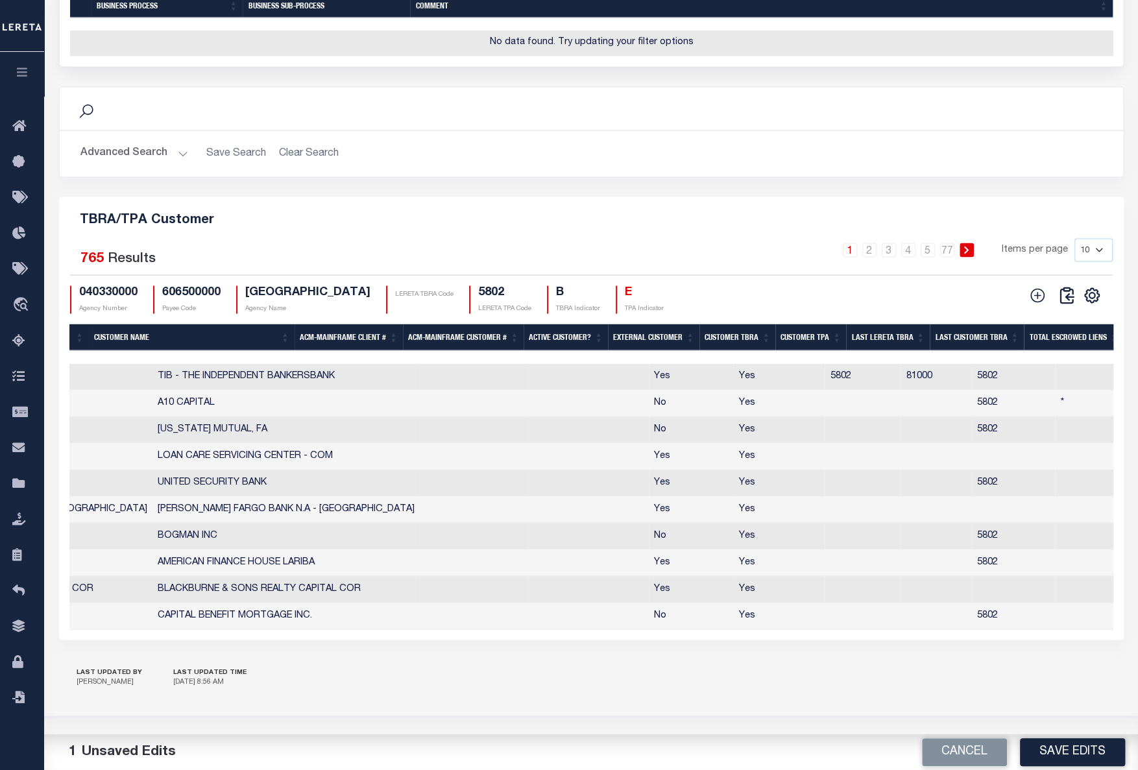
scroll to position [0, 398]
drag, startPoint x: 712, startPoint y: 422, endPoint x: 730, endPoint y: 422, distance: 17.5
click at [821, 390] on td "5802" at bounding box center [859, 376] width 76 height 27
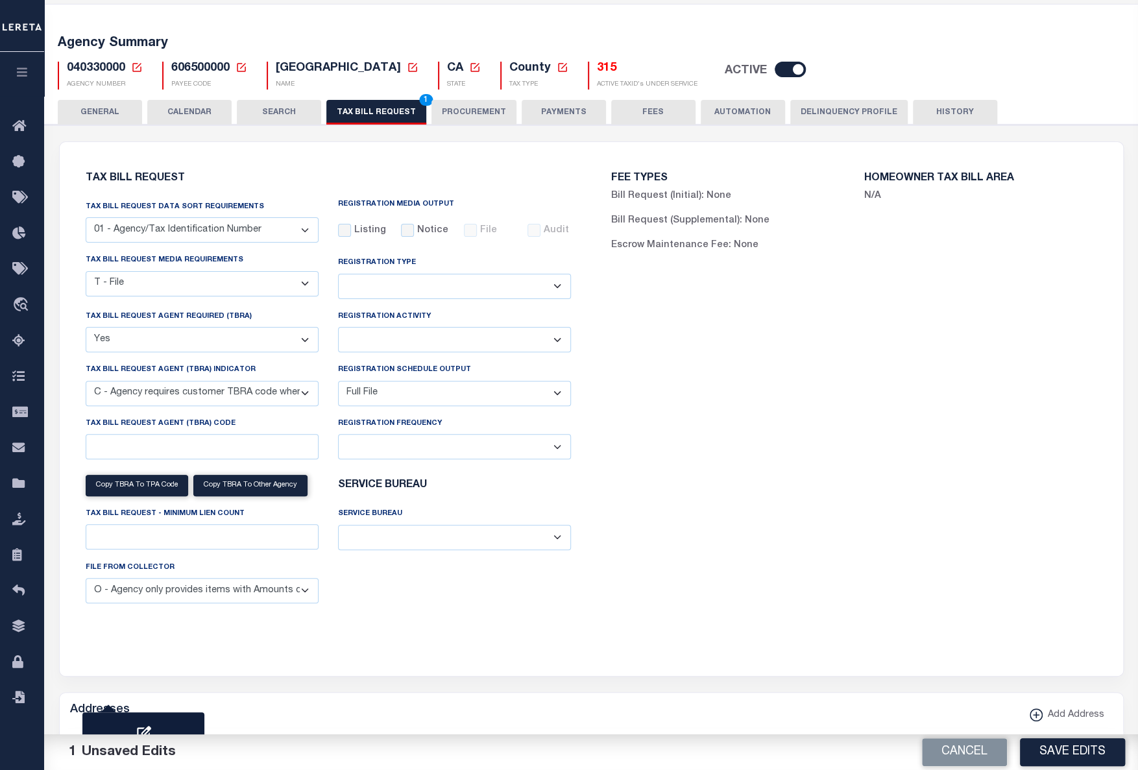
click at [300, 392] on select "A - Agency requires both customer TBRA code and LERETA TBRA code. B - Agency re…" at bounding box center [202, 393] width 233 height 25
click at [570, 642] on div "Tax Bill Request Tax Bill Request Data Sort Requirements 01 - Agency/Tax Identi…" at bounding box center [328, 401] width 507 height 487
click at [141, 444] on input "Tax Bill Request Agent (TBRA) Code" at bounding box center [202, 446] width 233 height 25
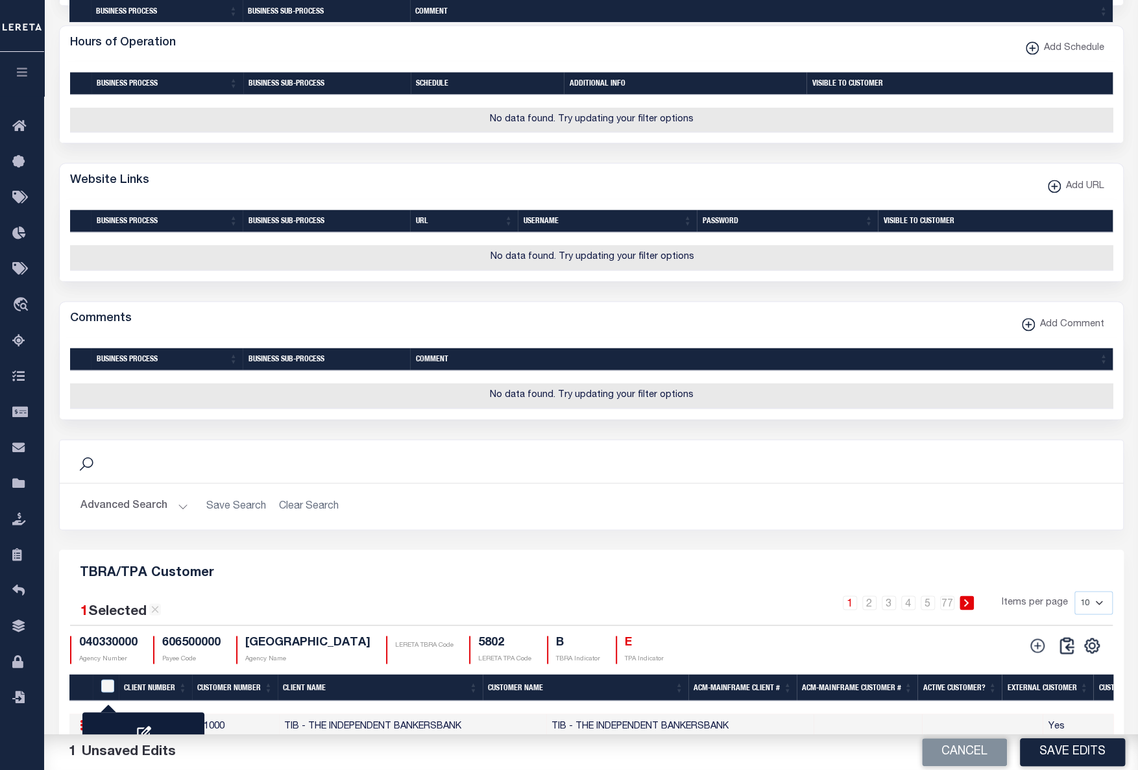
scroll to position [1430, 0]
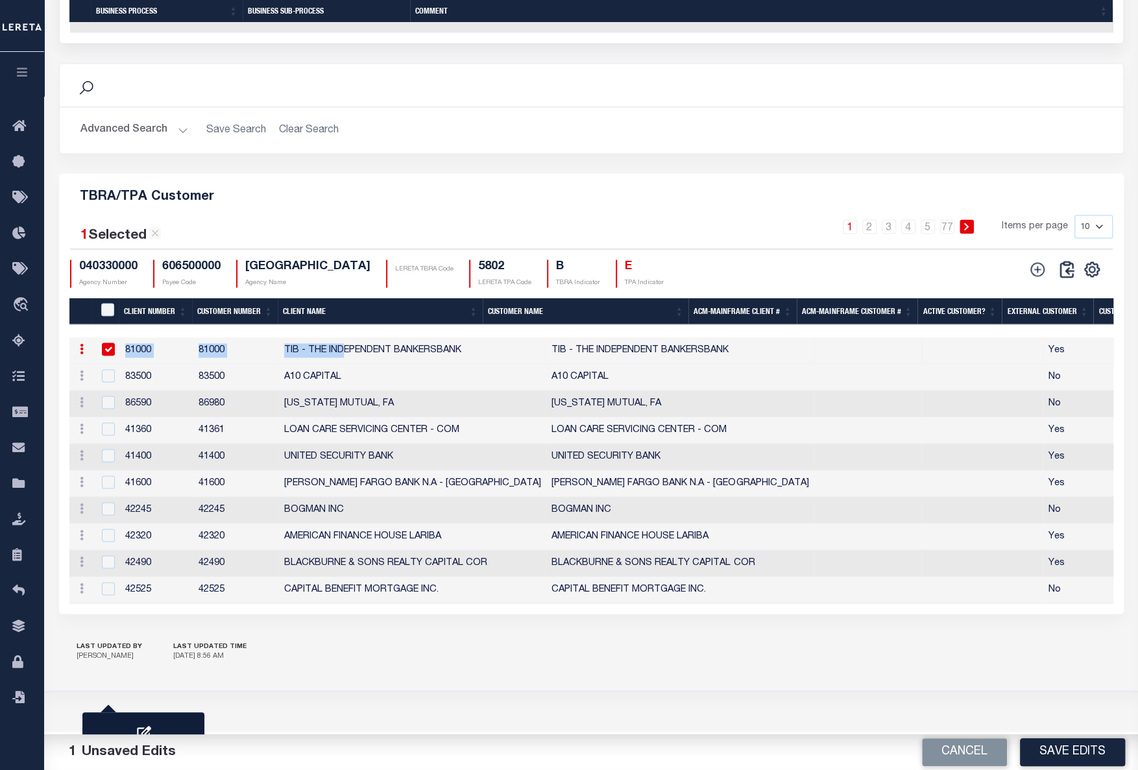
drag, startPoint x: 342, startPoint y: 339, endPoint x: 565, endPoint y: 327, distance: 223.5
click at [565, 327] on div "Client Number Customer Number Client Name Customer Name ACM-Mainframe Client # …" at bounding box center [591, 451] width 1044 height 306
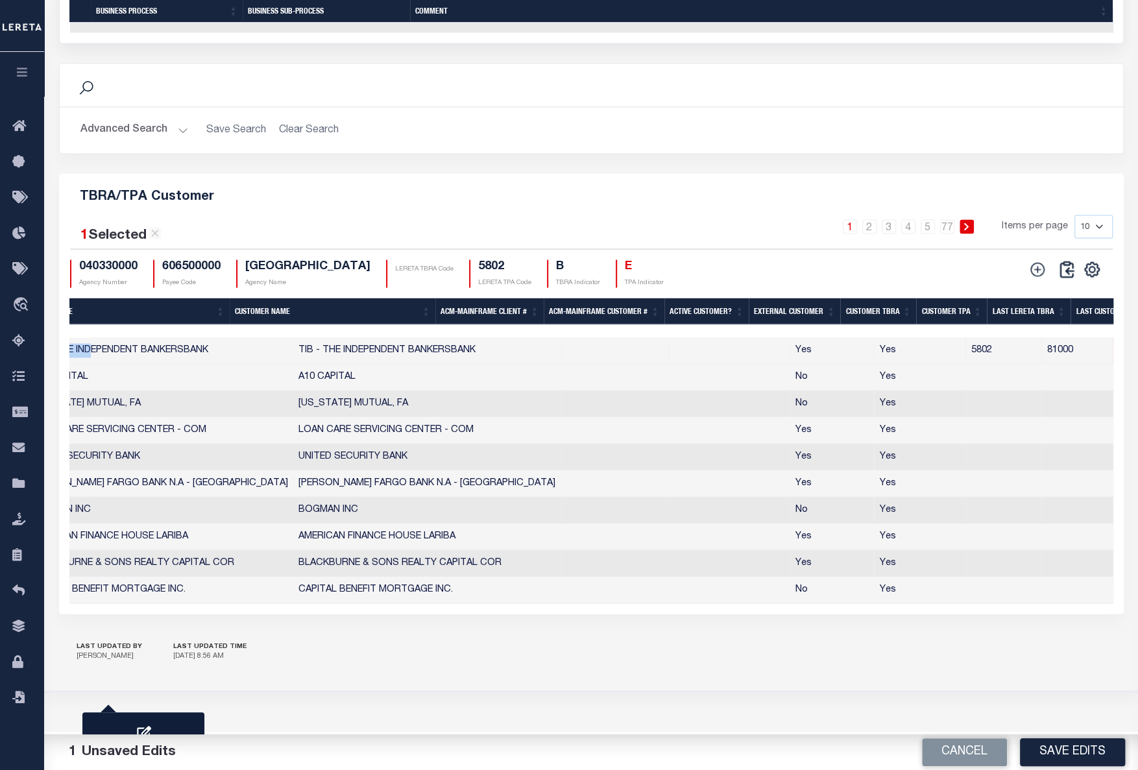
scroll to position [0, 303]
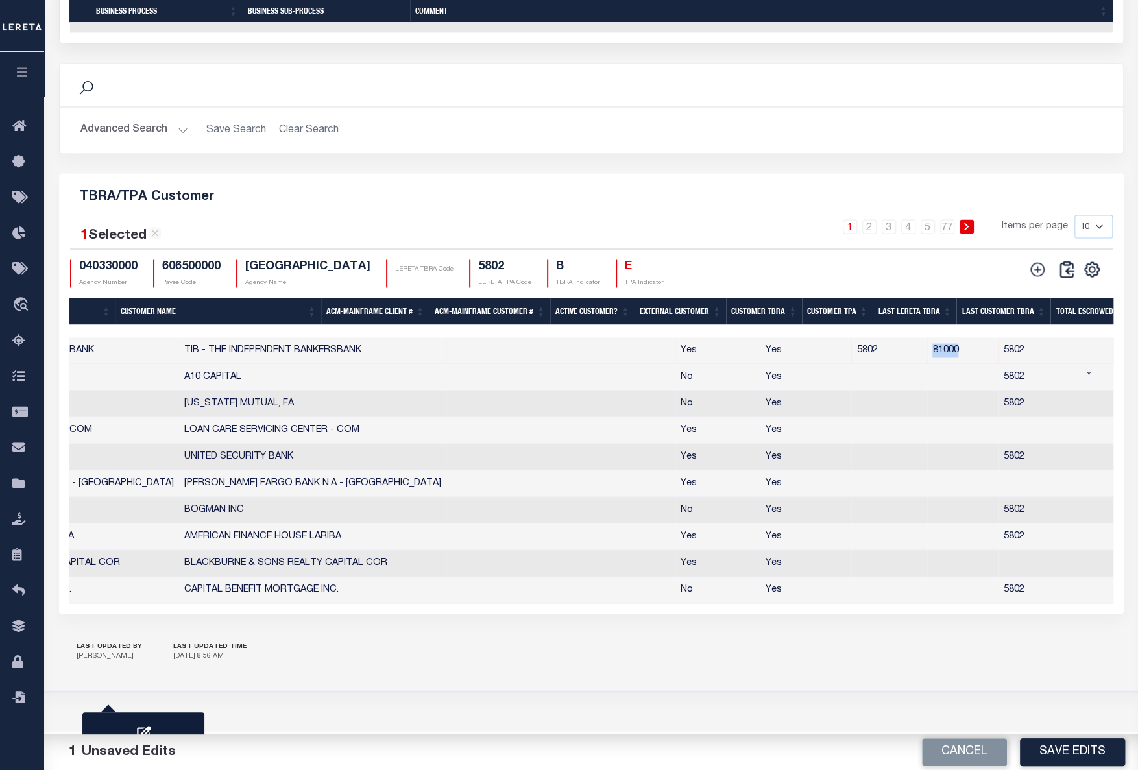
drag, startPoint x: 814, startPoint y: 342, endPoint x: 851, endPoint y: 344, distance: 37.0
click at [891, 344] on td "81000" at bounding box center [962, 350] width 71 height 27
checkbox input "false"
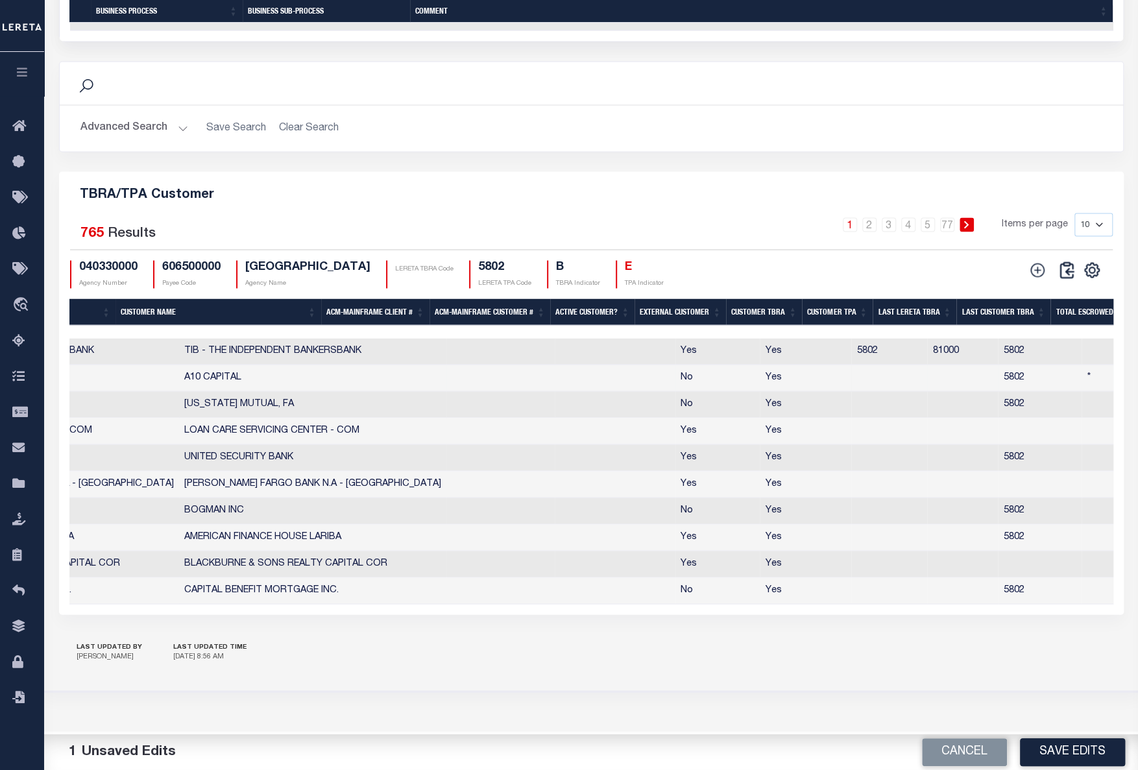
click at [851, 374] on td at bounding box center [889, 378] width 76 height 27
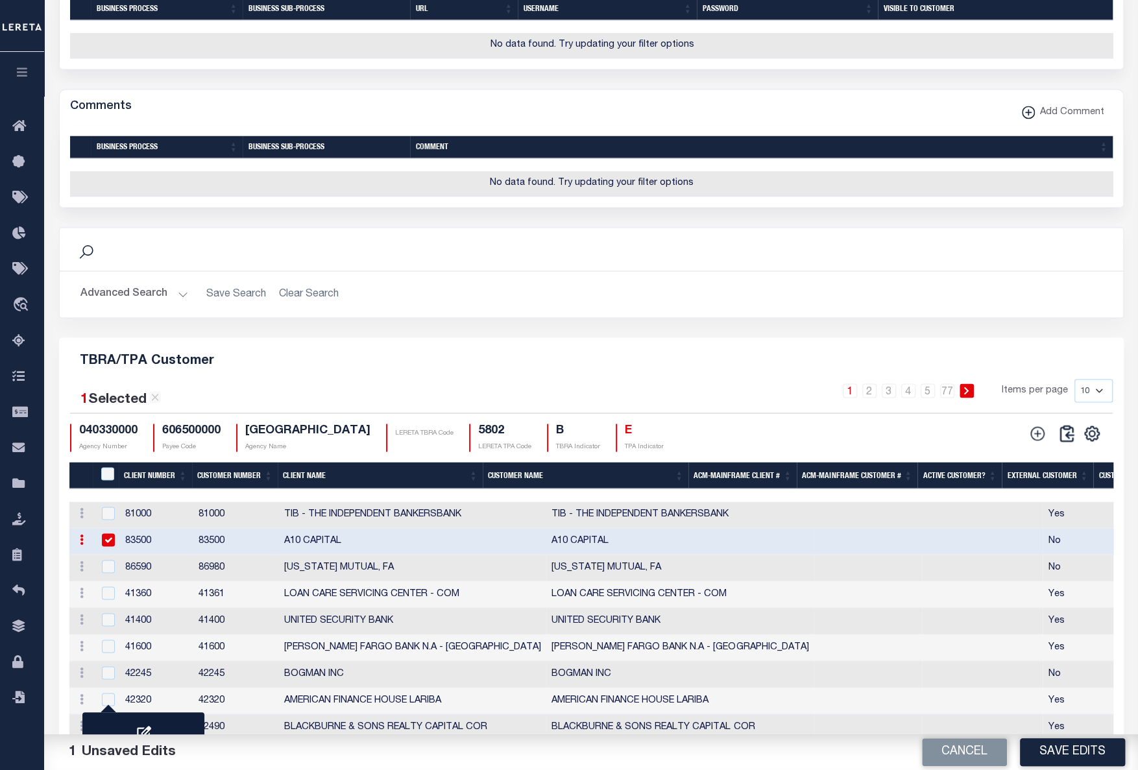
scroll to position [1241, 0]
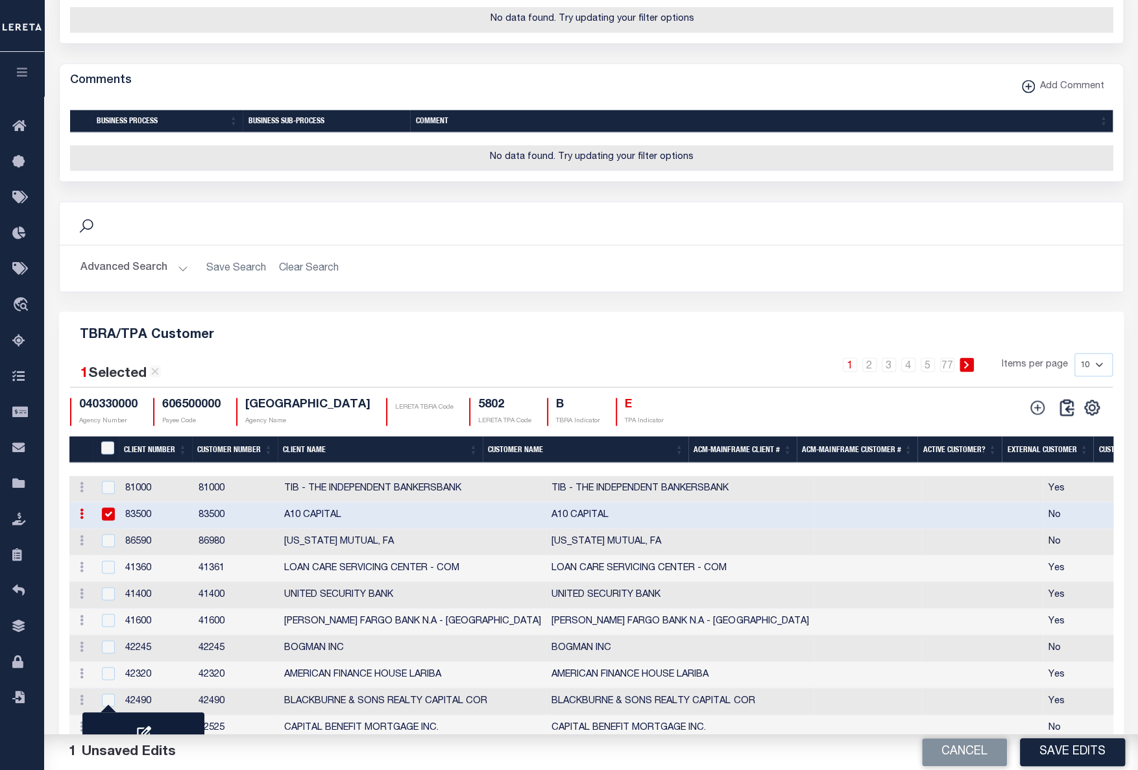
click at [113, 520] on input "checkbox" at bounding box center [108, 513] width 13 height 13
checkbox input "false"
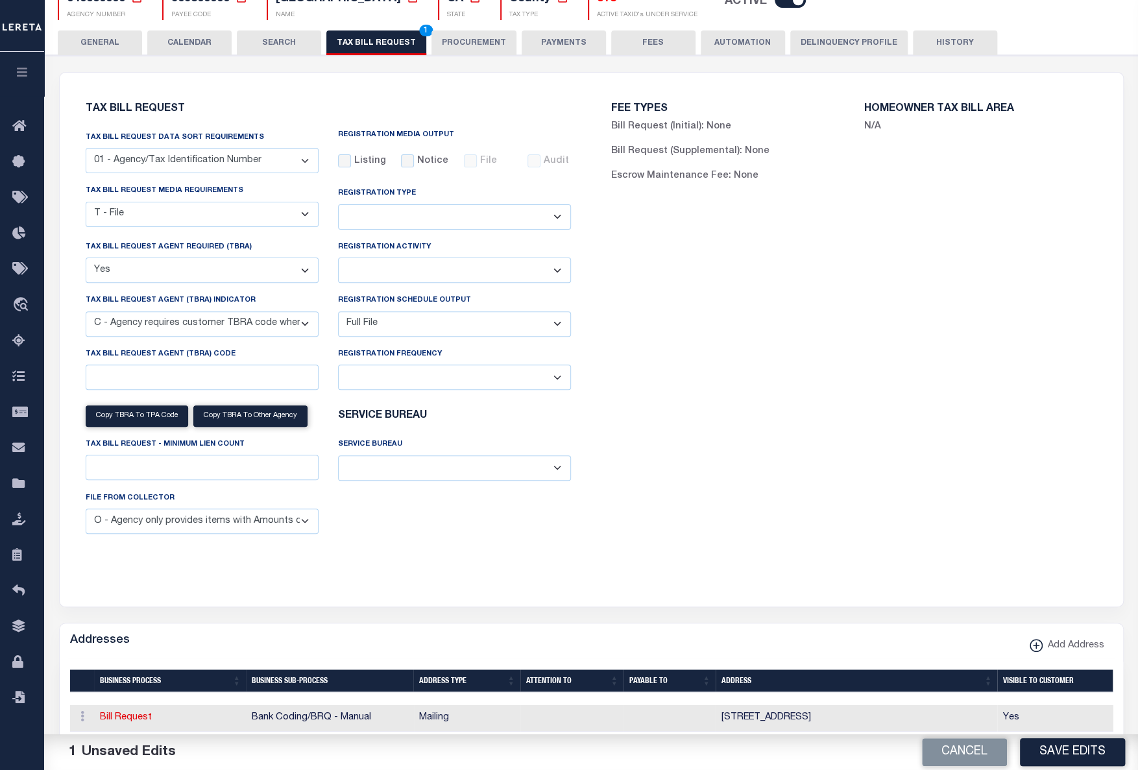
scroll to position [121, 0]
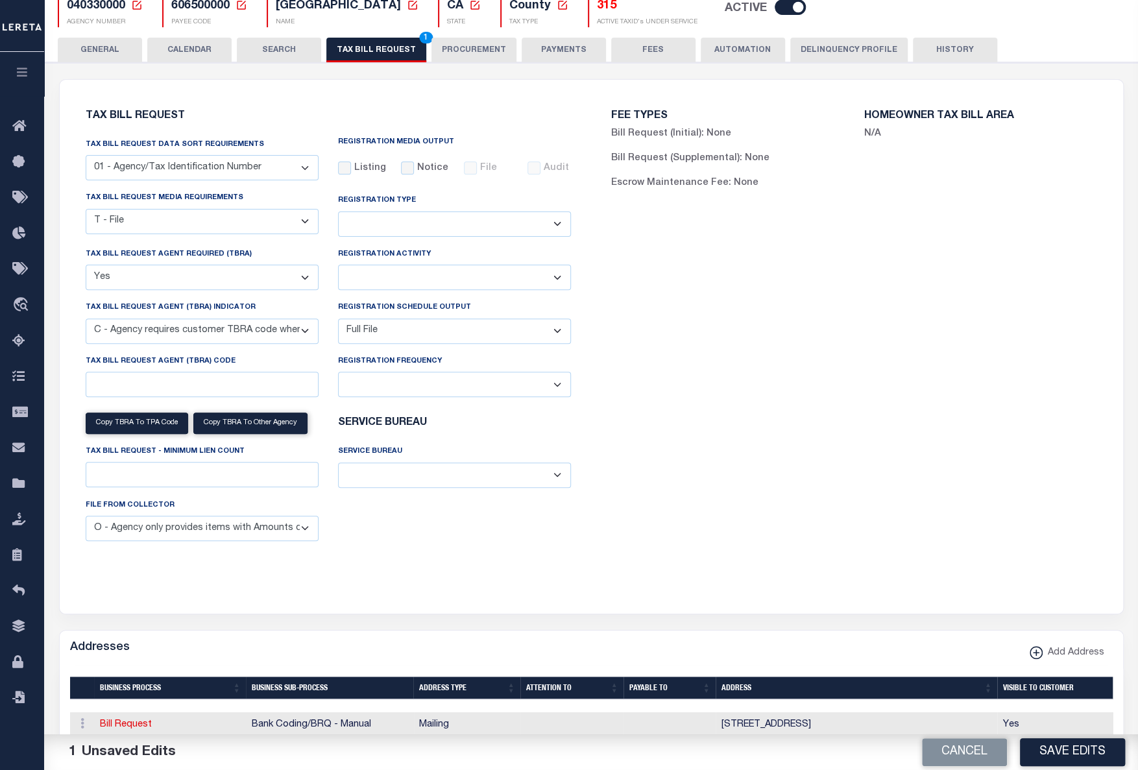
click at [304, 333] on select "A - Agency requires both customer TBRA code and LERETA TBRA code. B - Agency re…" at bounding box center [202, 331] width 233 height 25
click at [891, 298] on div "FEE TYPES Bill Request (Initial): None Bill Request (Supplemental): None Escrow…" at bounding box center [854, 338] width 526 height 487
click at [293, 334] on select "A - Agency requires both customer TBRA code and LERETA TBRA code. B - Agency re…" at bounding box center [202, 331] width 233 height 25
click at [838, 248] on div "FEE TYPES Bill Request (Initial): None Bill Request (Supplemental): None Escrow…" at bounding box center [854, 338] width 526 height 487
click at [237, 330] on select "A - Agency requires both customer TBRA code and LERETA TBRA code. B - Agency re…" at bounding box center [202, 331] width 233 height 25
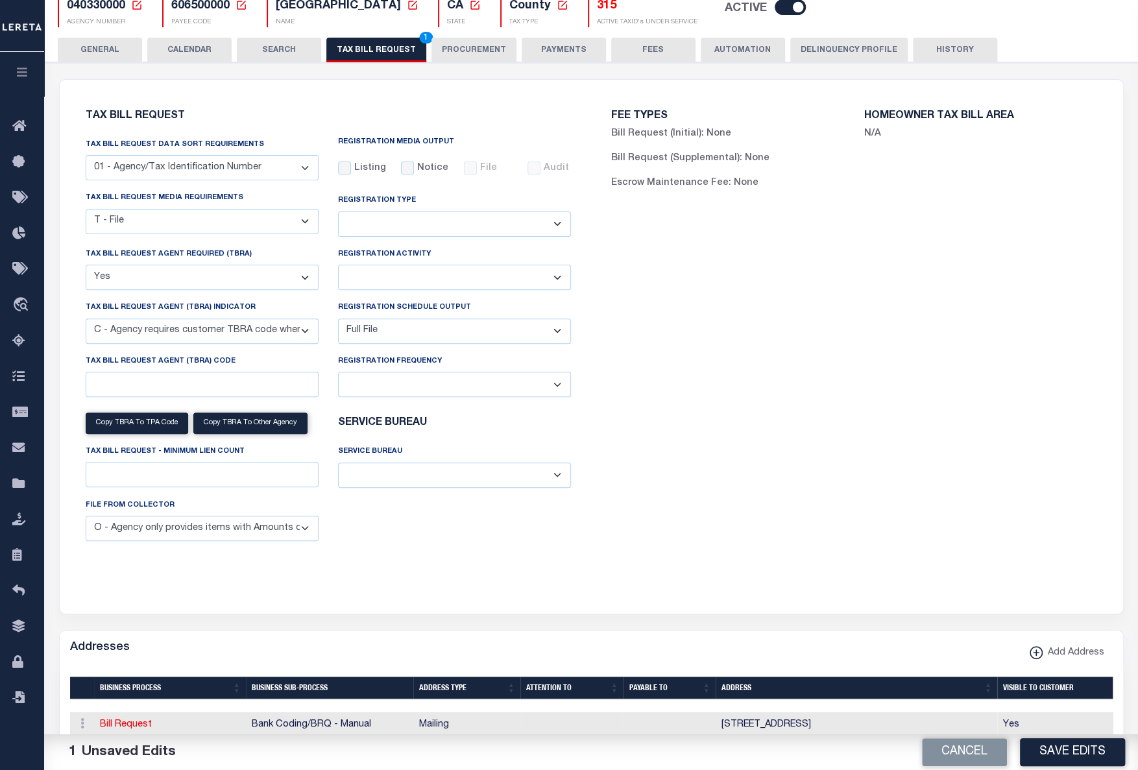
click at [202, 333] on select "A - Agency requires both customer TBRA code and LERETA TBRA code. B - Agency re…" at bounding box center [202, 331] width 233 height 25
select select "14"
click at [86, 321] on select "A - Agency requires both customer TBRA code and LERETA TBRA code. B - Agency re…" at bounding box center [202, 331] width 233 height 25
click at [236, 337] on select "A - Agency requires both customer TBRA code and LERETA TBRA code. B - Agency re…" at bounding box center [202, 331] width 233 height 25
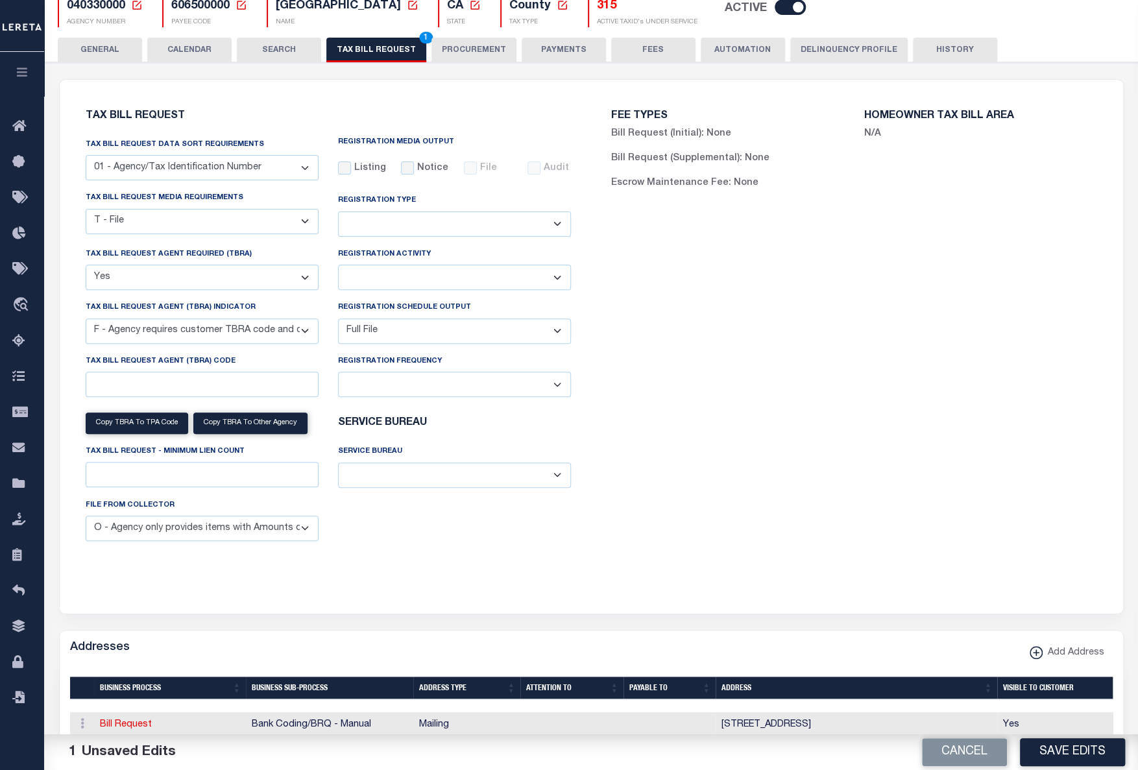
click at [891, 350] on div "FEE TYPES Bill Request (Initial): None Bill Request (Supplemental): None Escrow…" at bounding box center [854, 338] width 526 height 487
click at [471, 45] on button "PROCUREMENT" at bounding box center [473, 50] width 85 height 25
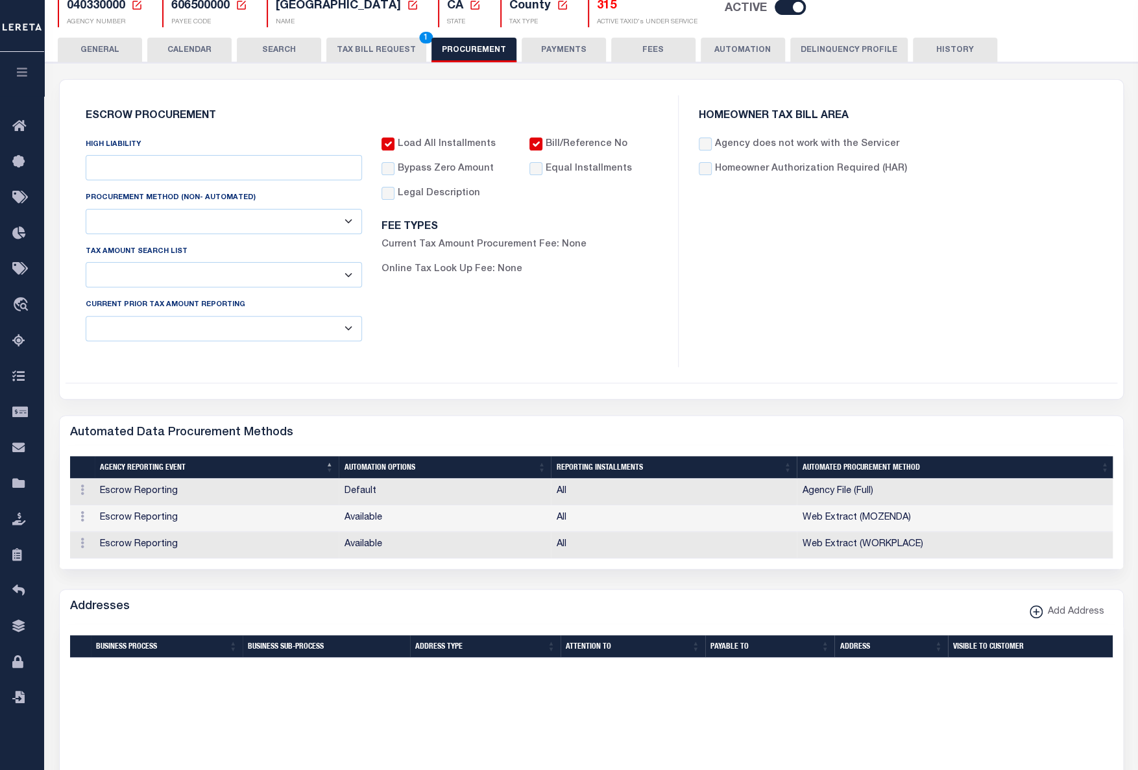
type input "$10,000"
select select "3"
select select "2"
checkbox input "true"
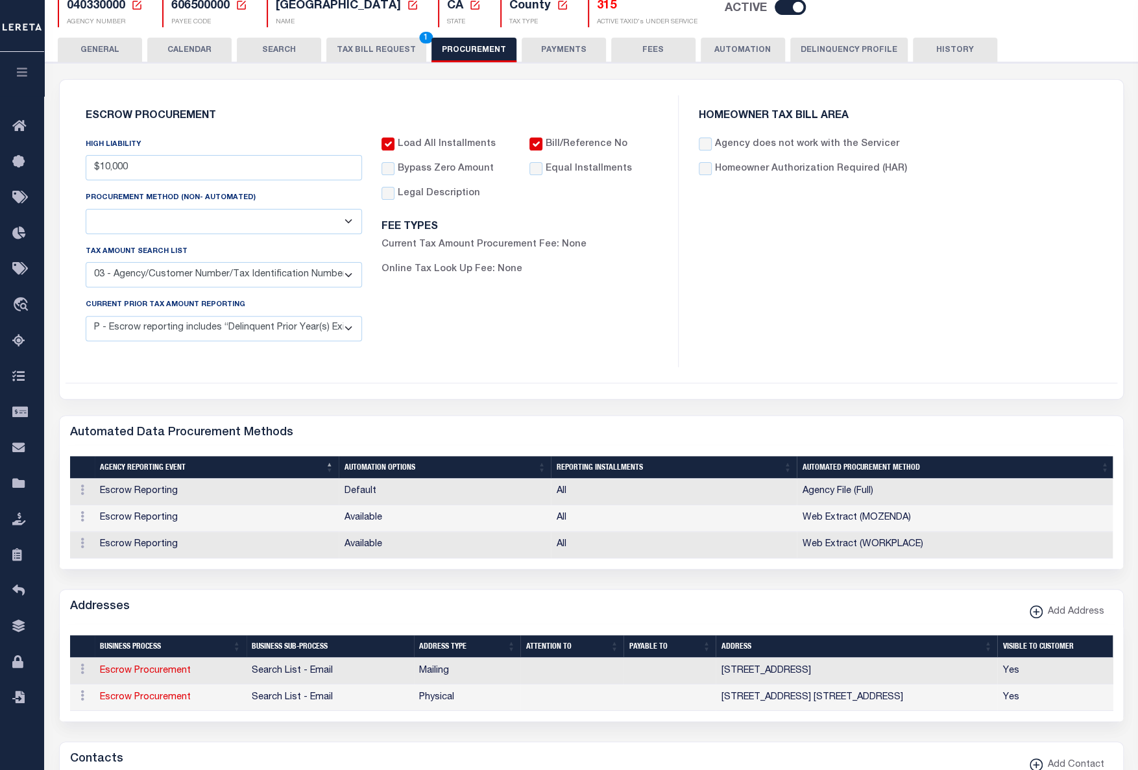
type input "$10,000"
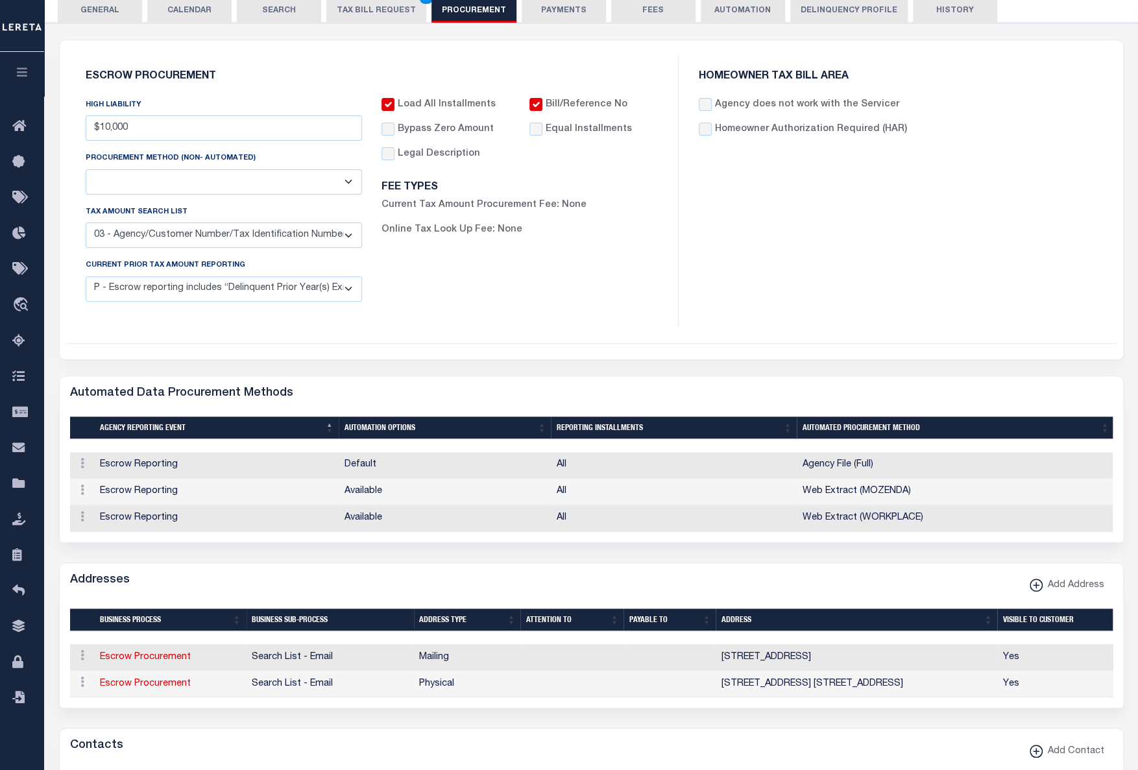
scroll to position [0, 0]
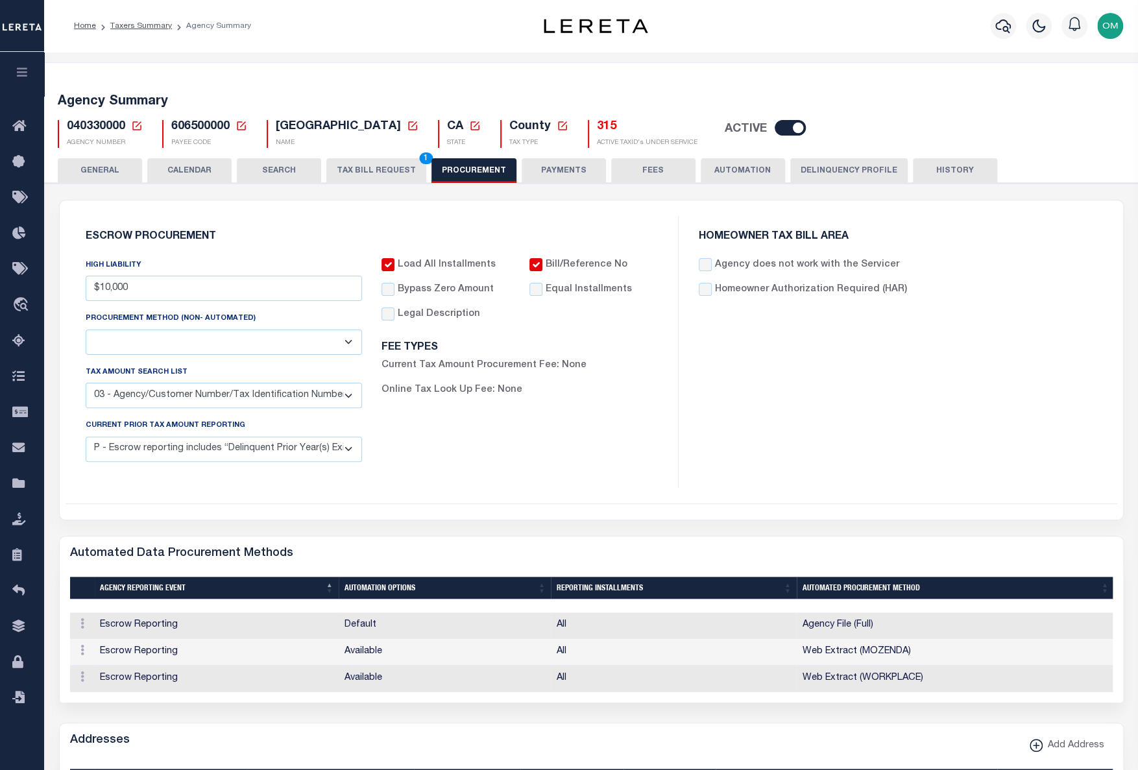
click at [558, 173] on button "PAYMENTS" at bounding box center [564, 170] width 84 height 25
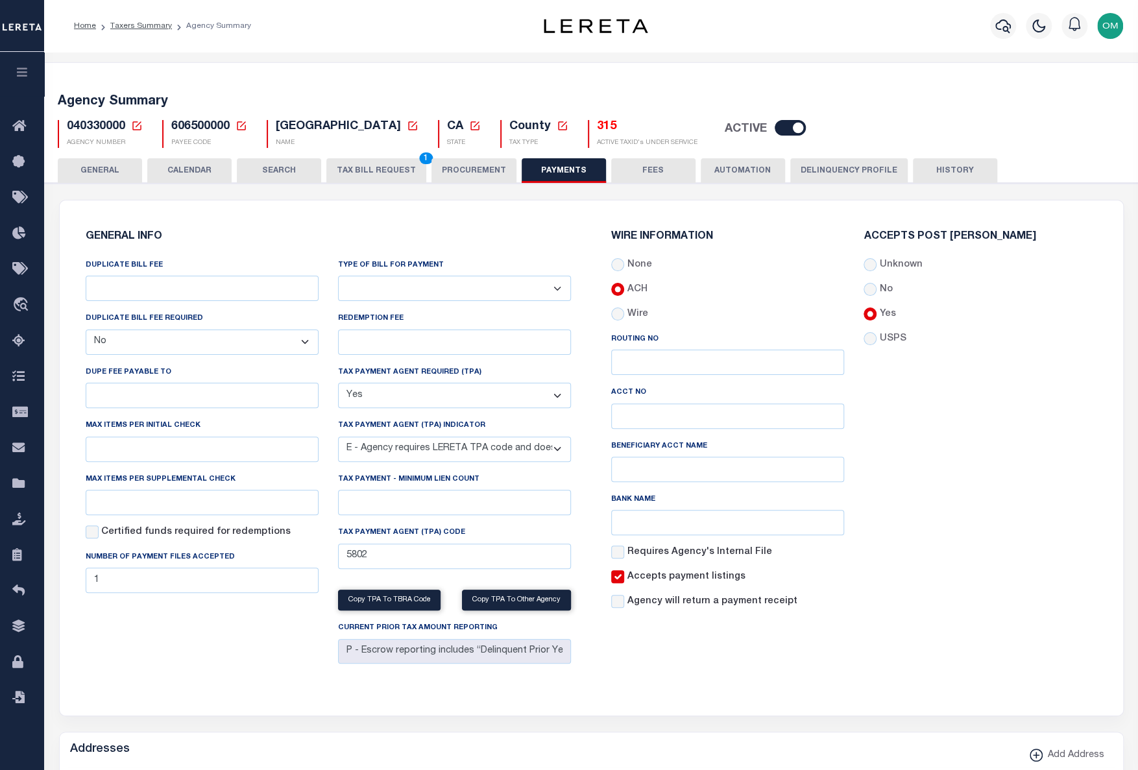
click at [558, 173] on button "PAYMENTS" at bounding box center [564, 170] width 84 height 25
click at [372, 171] on button "TAX BILL REQUEST 1" at bounding box center [376, 170] width 100 height 25
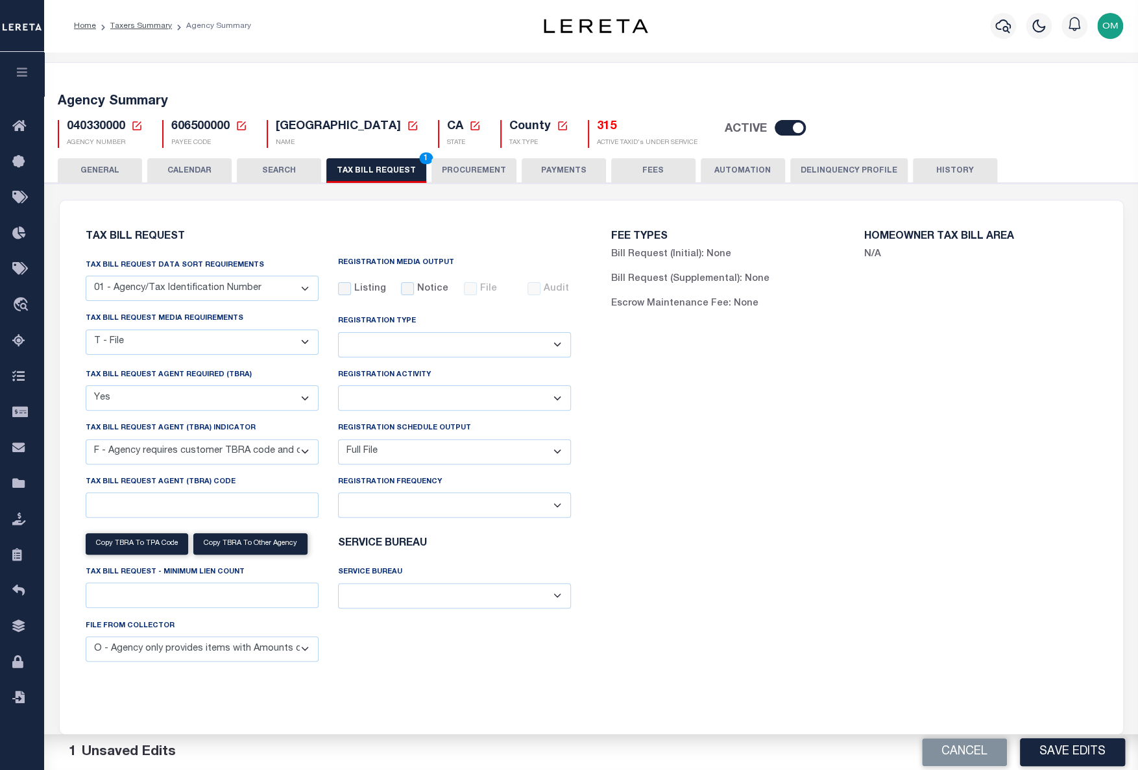
click at [330, 701] on div "1 Unsaved Edits" at bounding box center [315, 752] width 492 height 21
click at [142, 23] on link "Taxers Summary" at bounding box center [141, 26] width 62 height 8
